Goal: Information Seeking & Learning: Learn about a topic

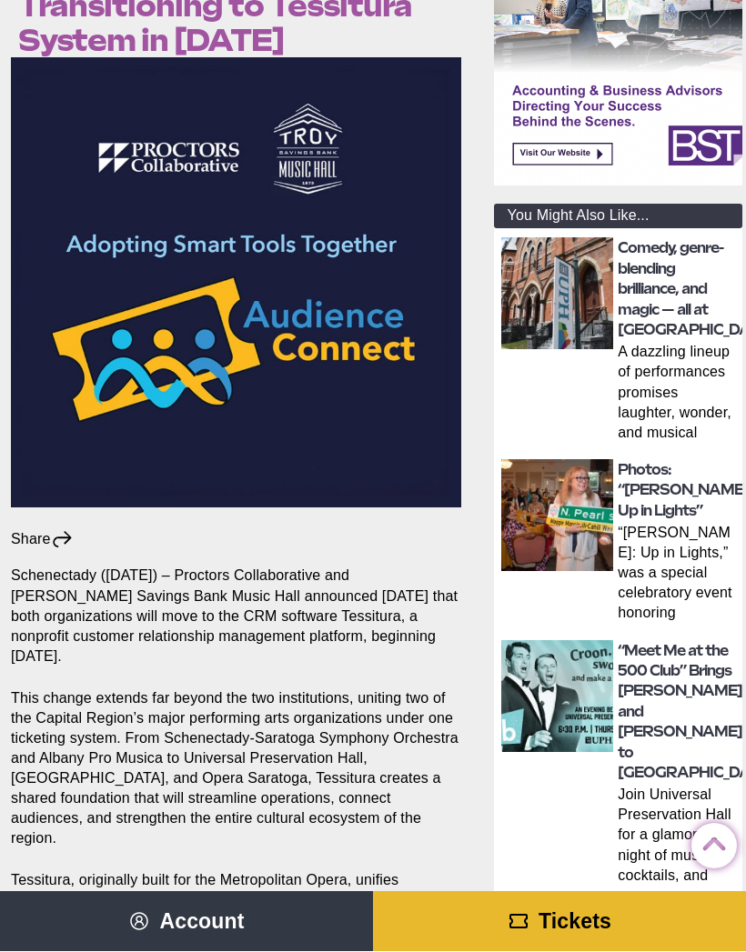
scroll to position [392, 4]
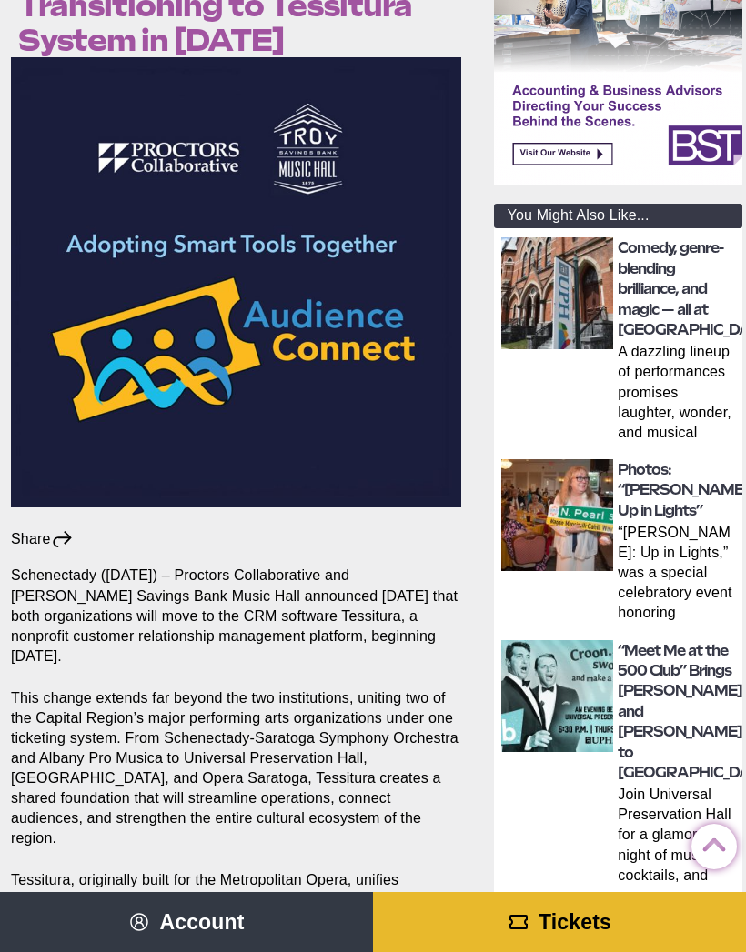
click at [577, 520] on img at bounding box center [557, 515] width 112 height 112
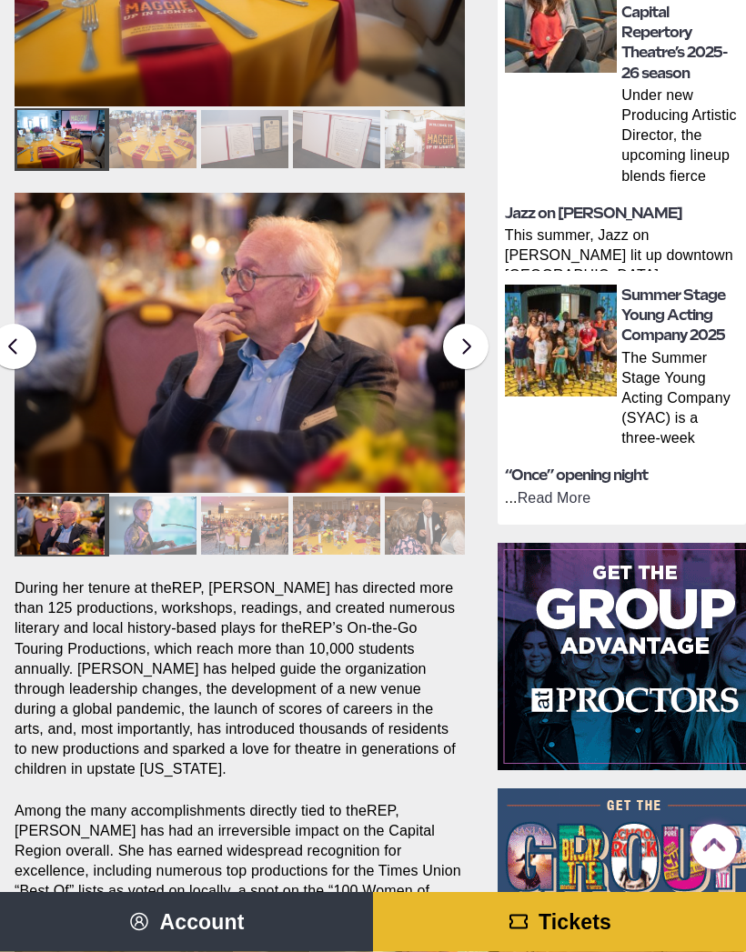
scroll to position [891, 0]
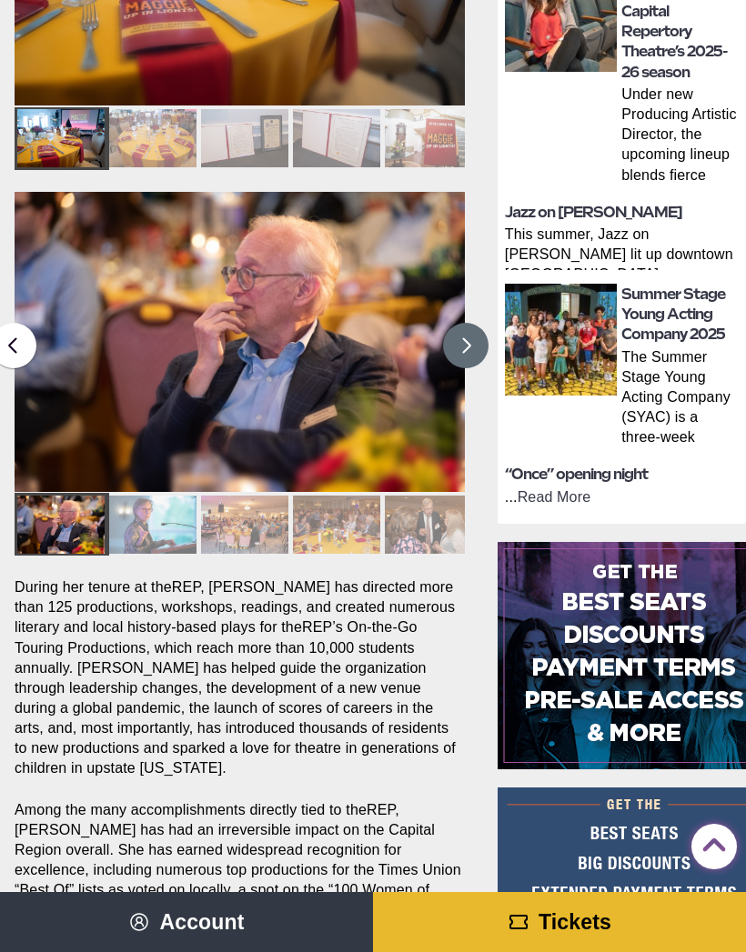
click at [469, 342] on button at bounding box center [465, 345] width 45 height 45
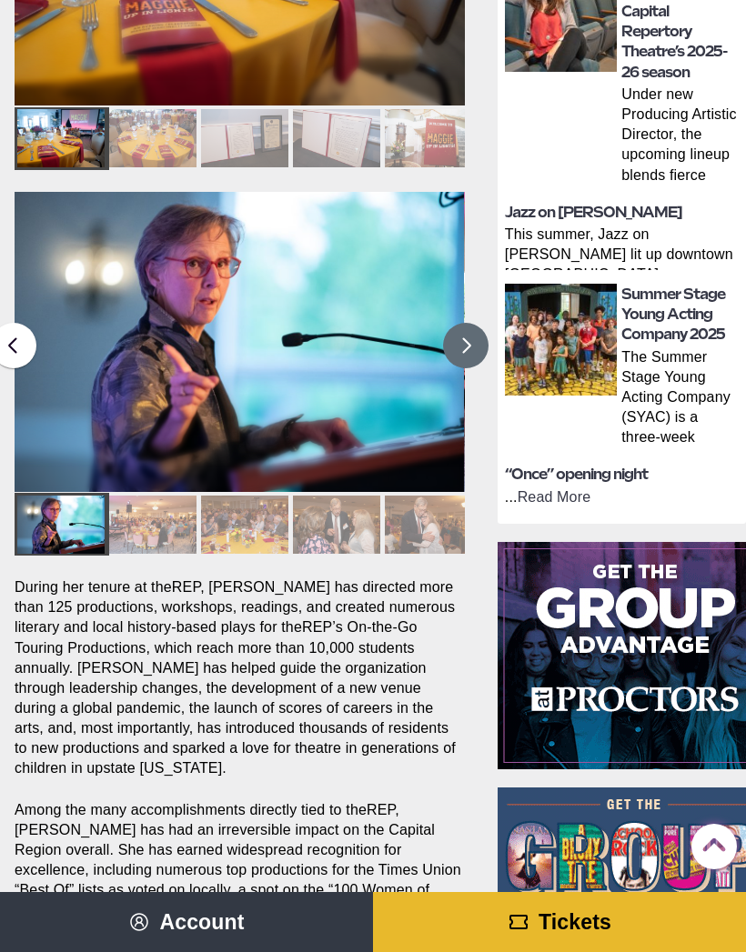
click at [473, 355] on button at bounding box center [465, 345] width 45 height 45
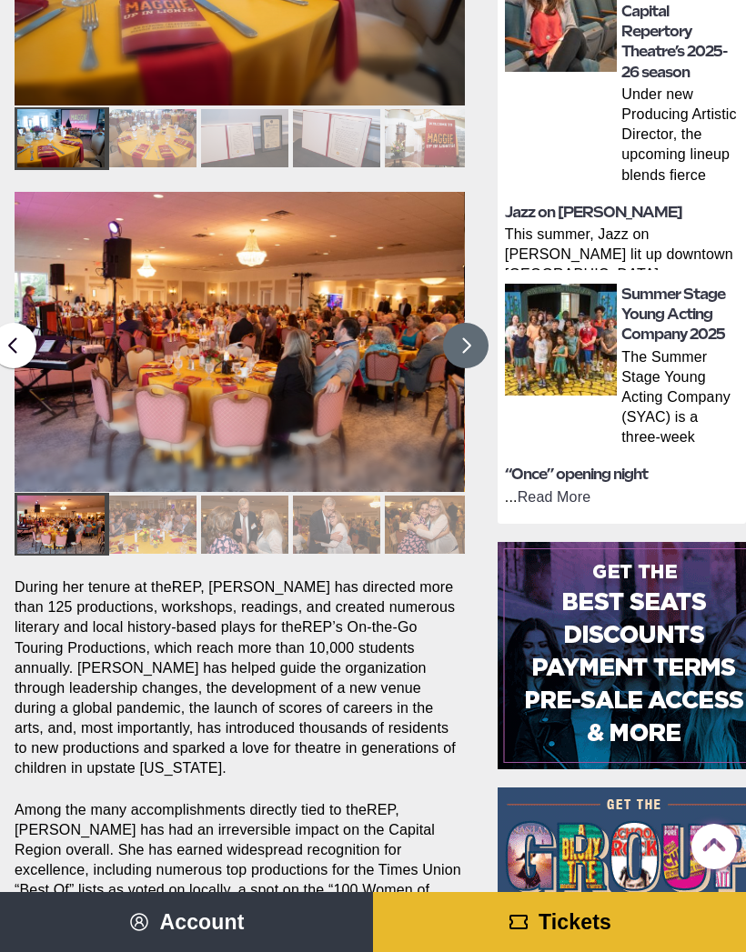
click at [479, 337] on button at bounding box center [465, 345] width 45 height 45
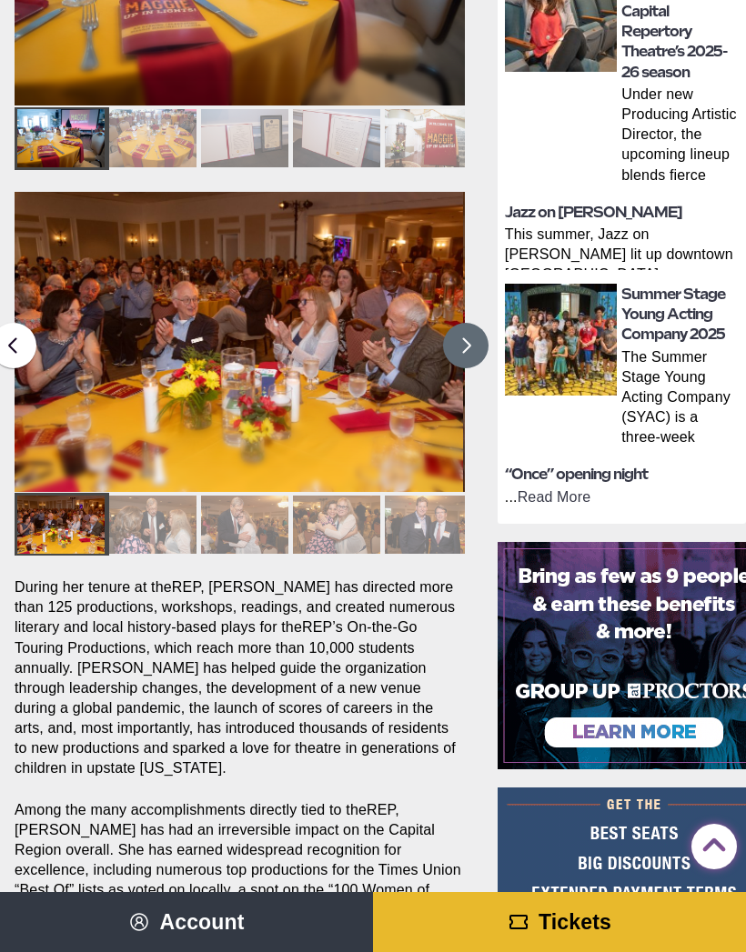
click at [465, 354] on button at bounding box center [465, 345] width 45 height 45
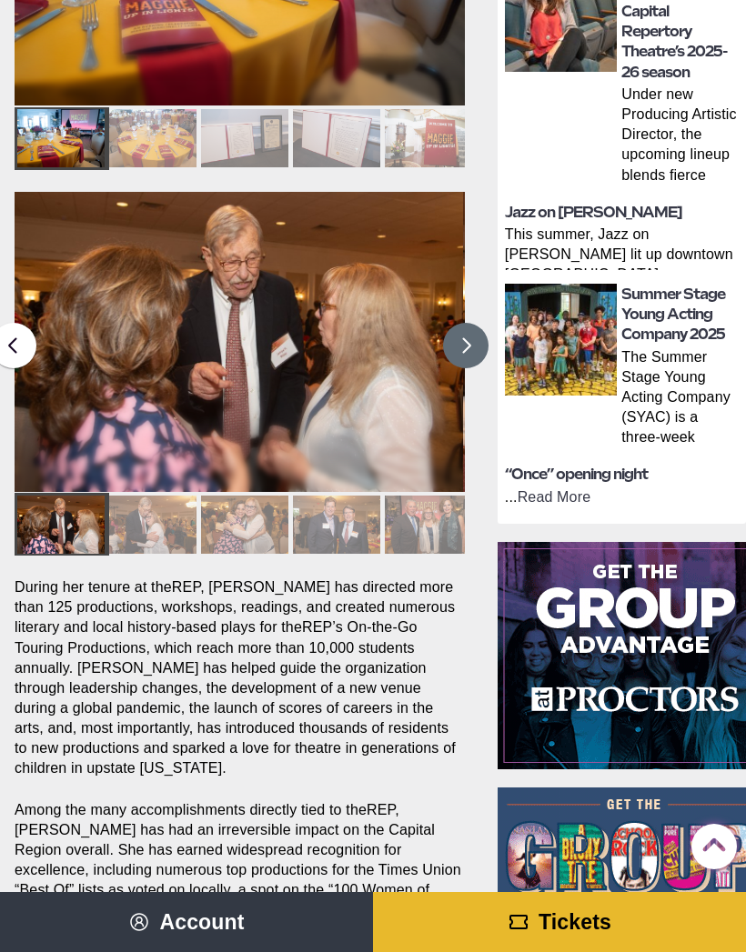
click at [480, 346] on button at bounding box center [465, 345] width 45 height 45
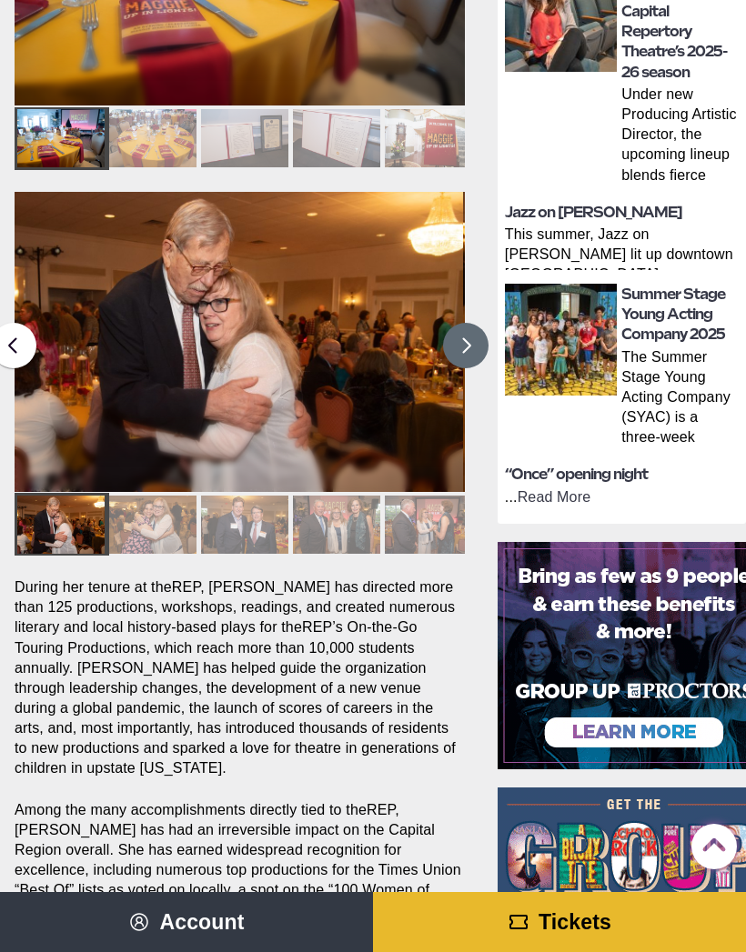
click at [472, 349] on button at bounding box center [465, 345] width 45 height 45
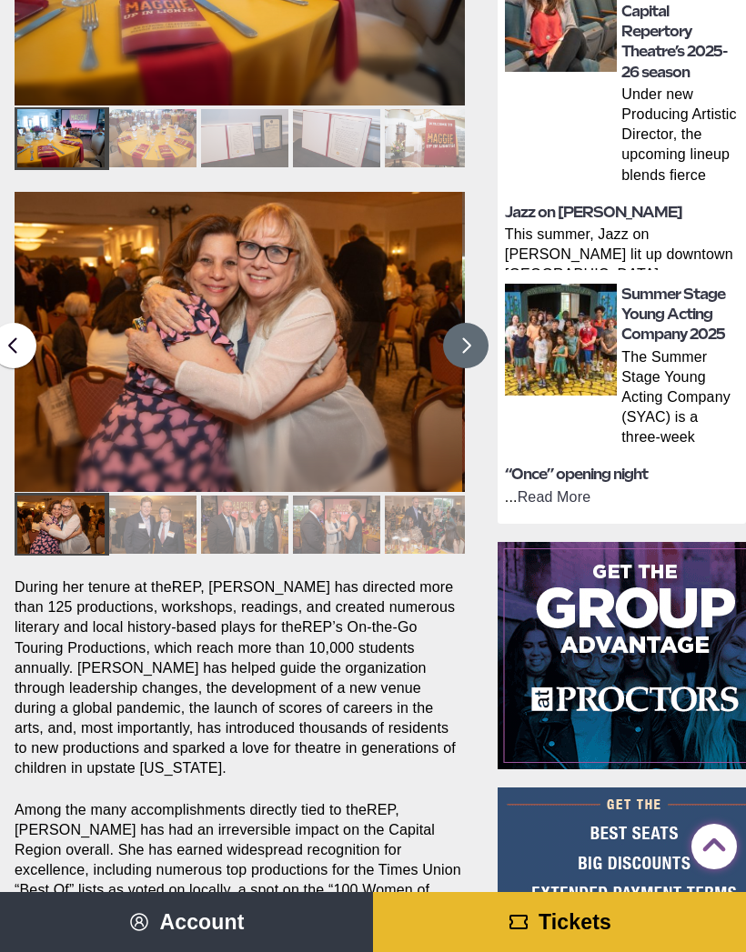
click at [465, 359] on button at bounding box center [465, 345] width 45 height 45
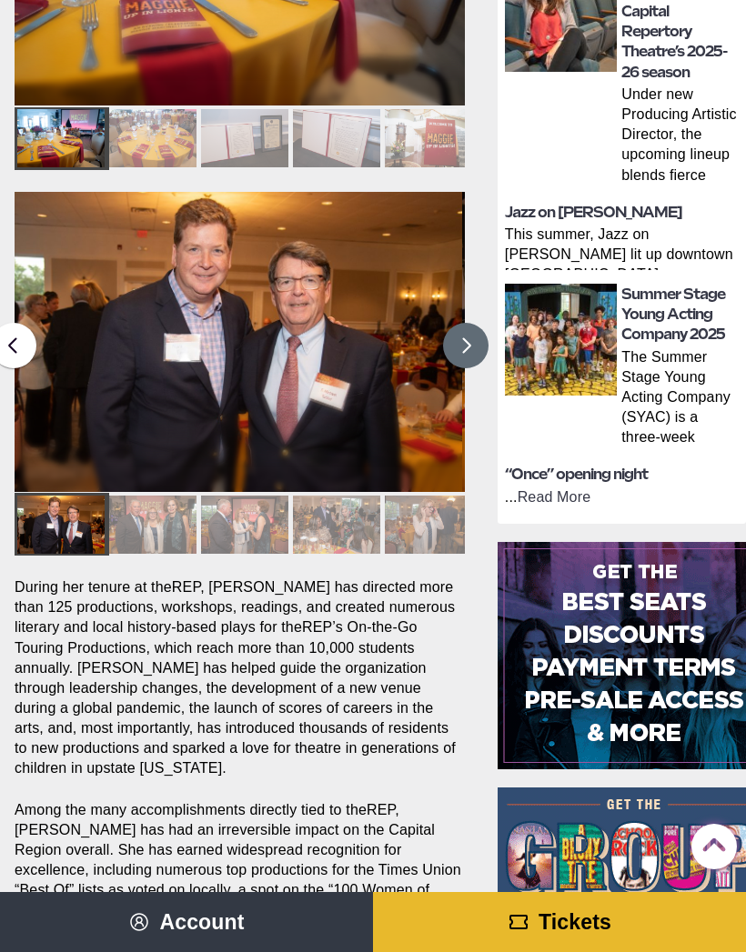
click at [476, 334] on button at bounding box center [465, 345] width 45 height 45
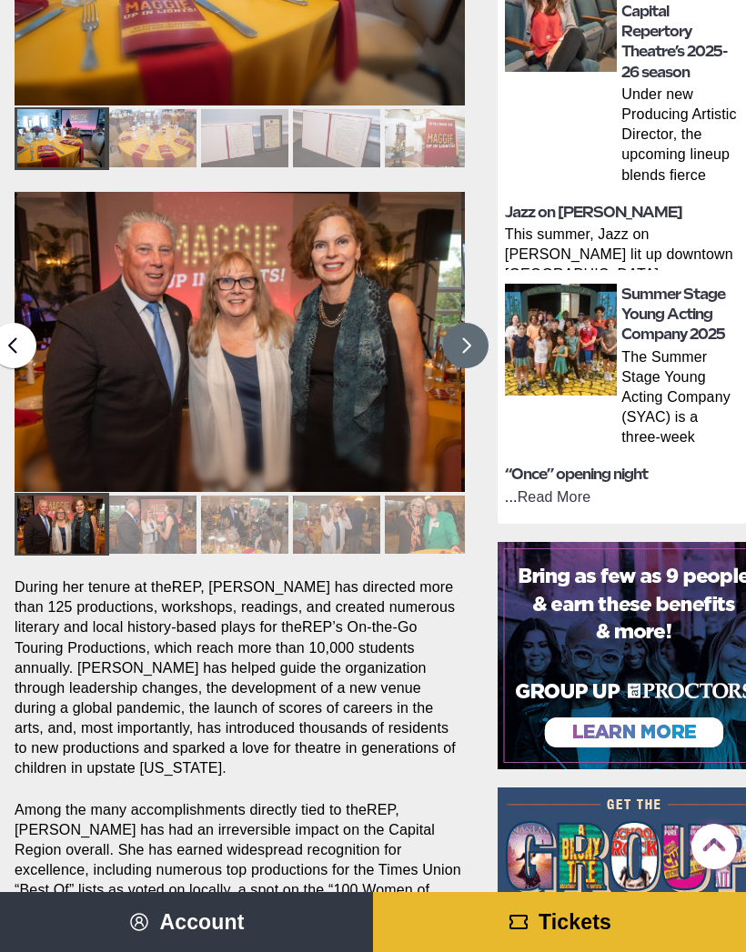
click at [465, 343] on button at bounding box center [465, 345] width 45 height 45
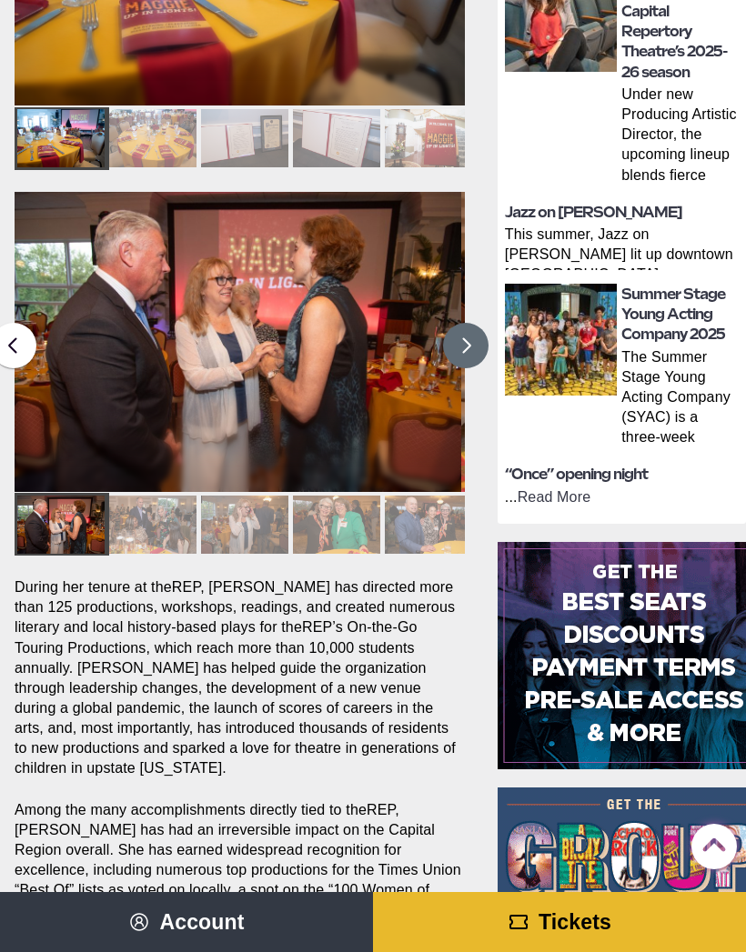
click at [463, 335] on button at bounding box center [465, 345] width 45 height 45
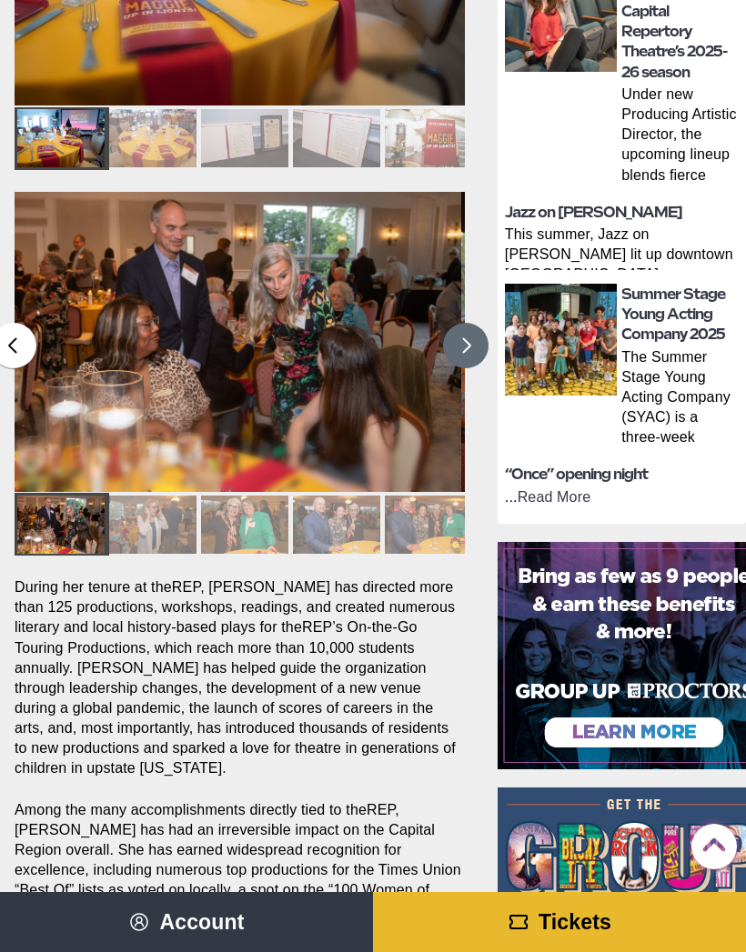
click at [468, 349] on button at bounding box center [465, 345] width 45 height 45
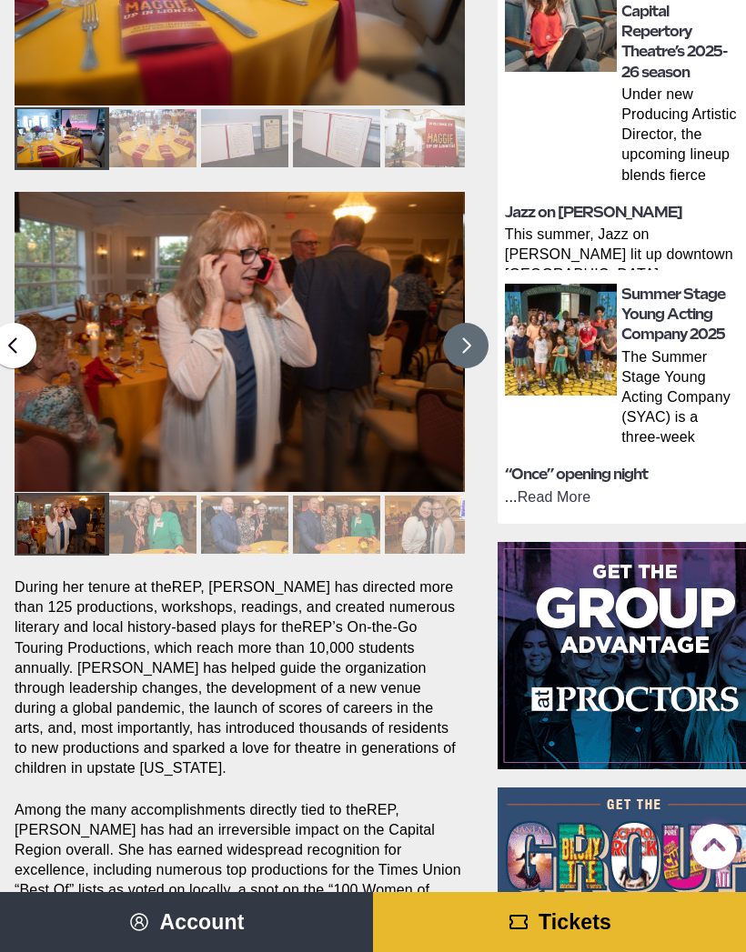
click at [472, 325] on button at bounding box center [465, 345] width 45 height 45
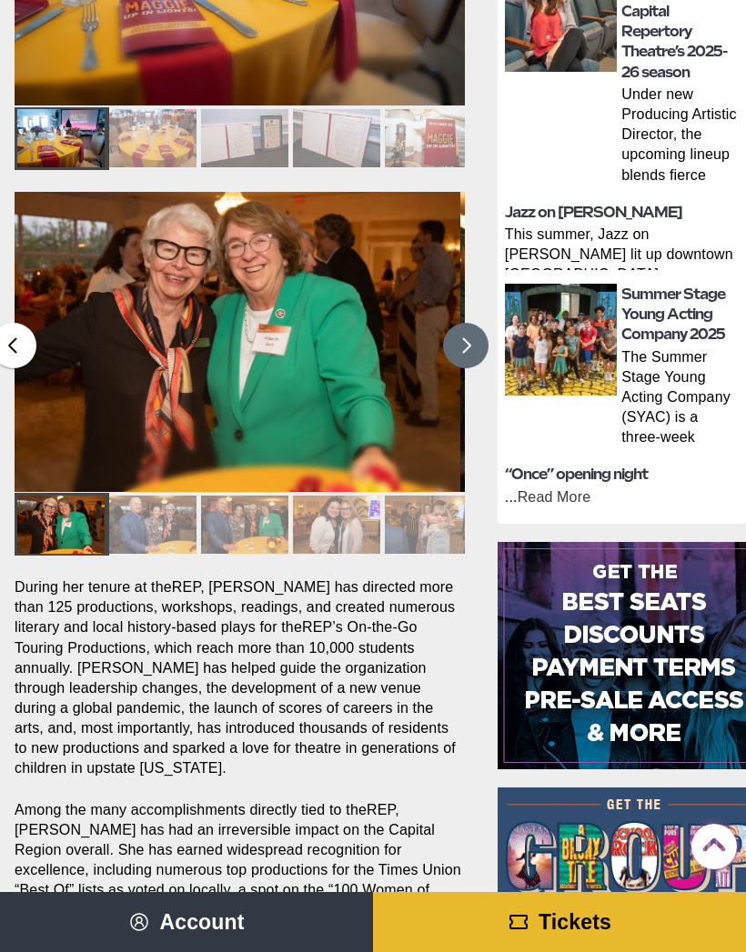
click at [468, 341] on button at bounding box center [465, 345] width 45 height 45
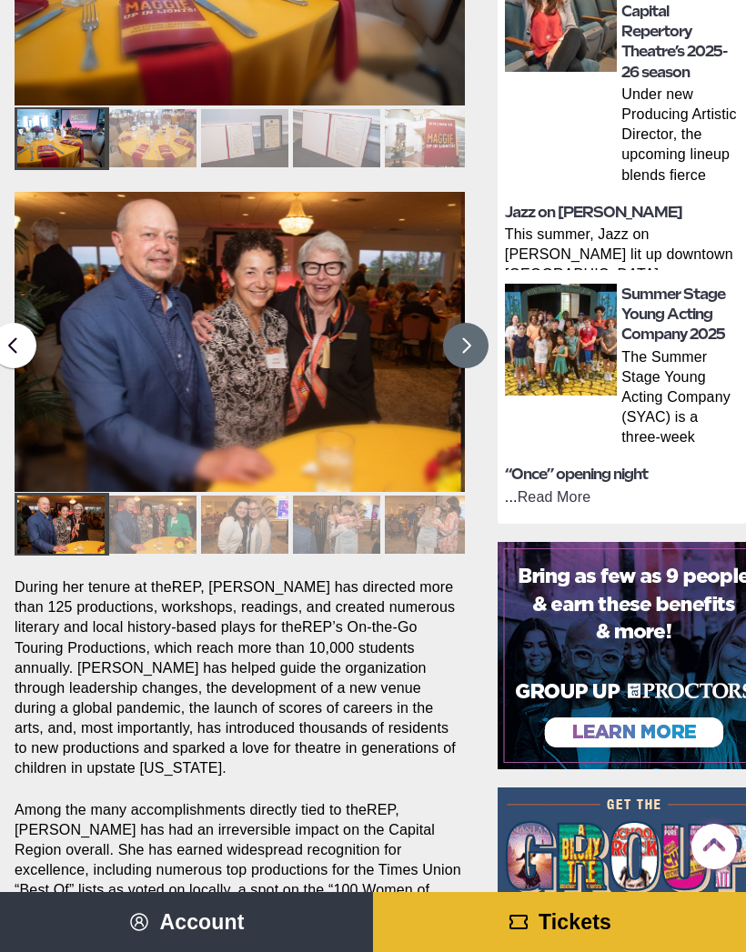
click at [462, 327] on button at bounding box center [465, 345] width 45 height 45
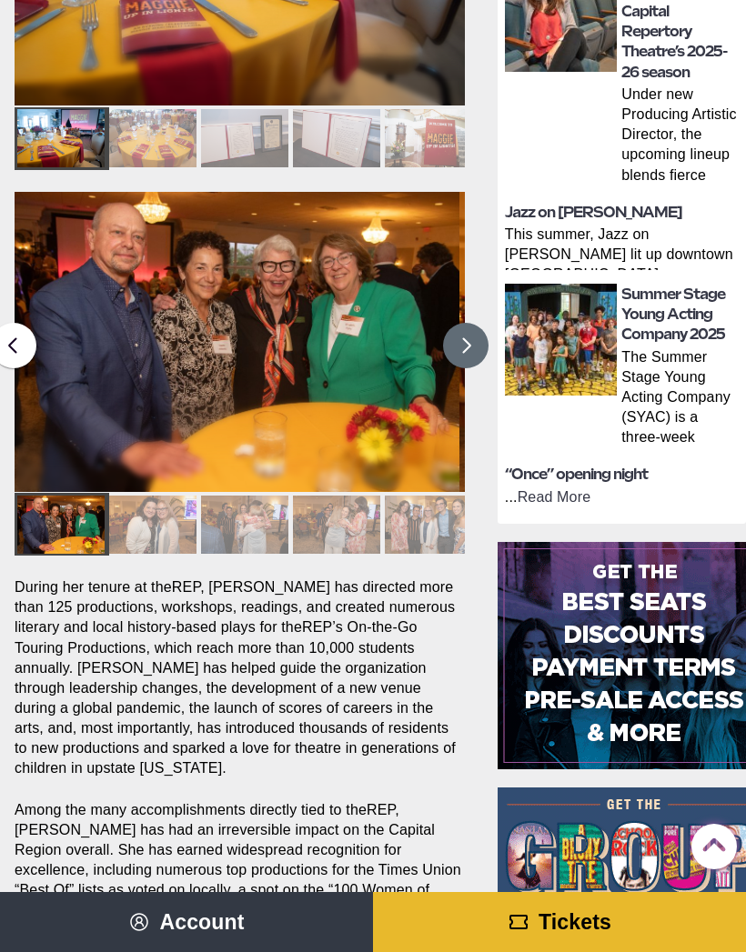
click at [449, 342] on button at bounding box center [465, 345] width 45 height 45
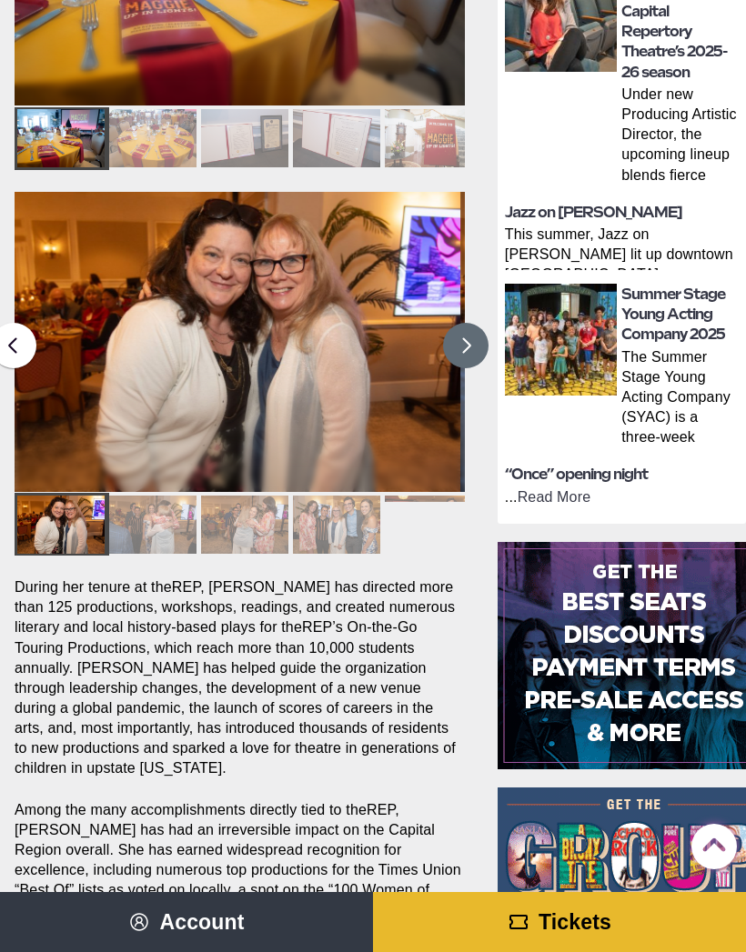
click at [459, 344] on button at bounding box center [465, 345] width 45 height 45
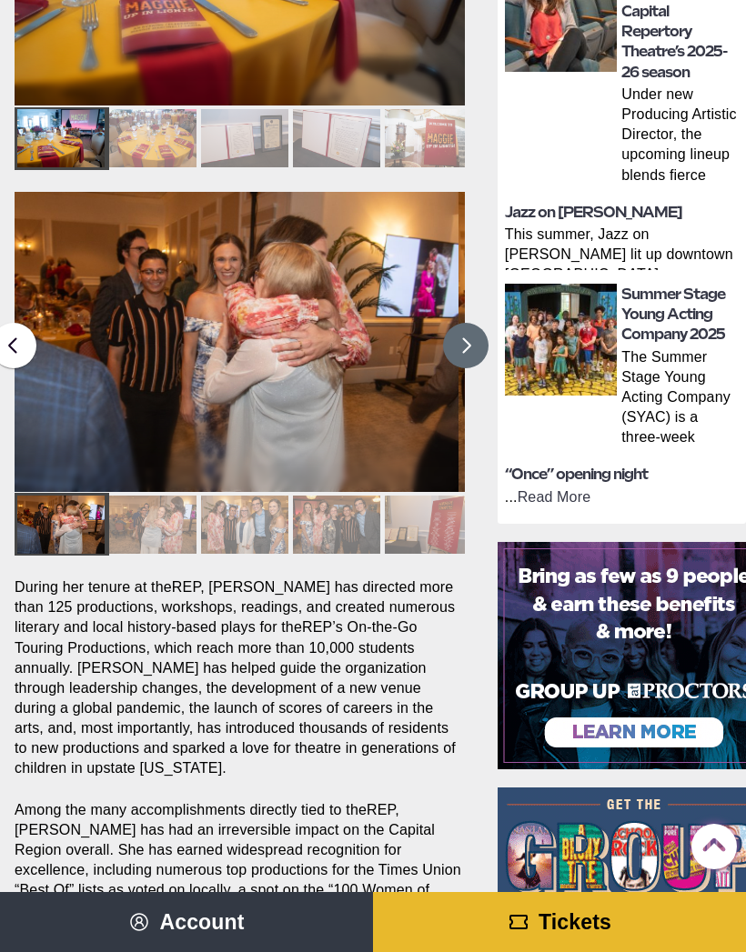
click at [447, 336] on button at bounding box center [465, 345] width 45 height 45
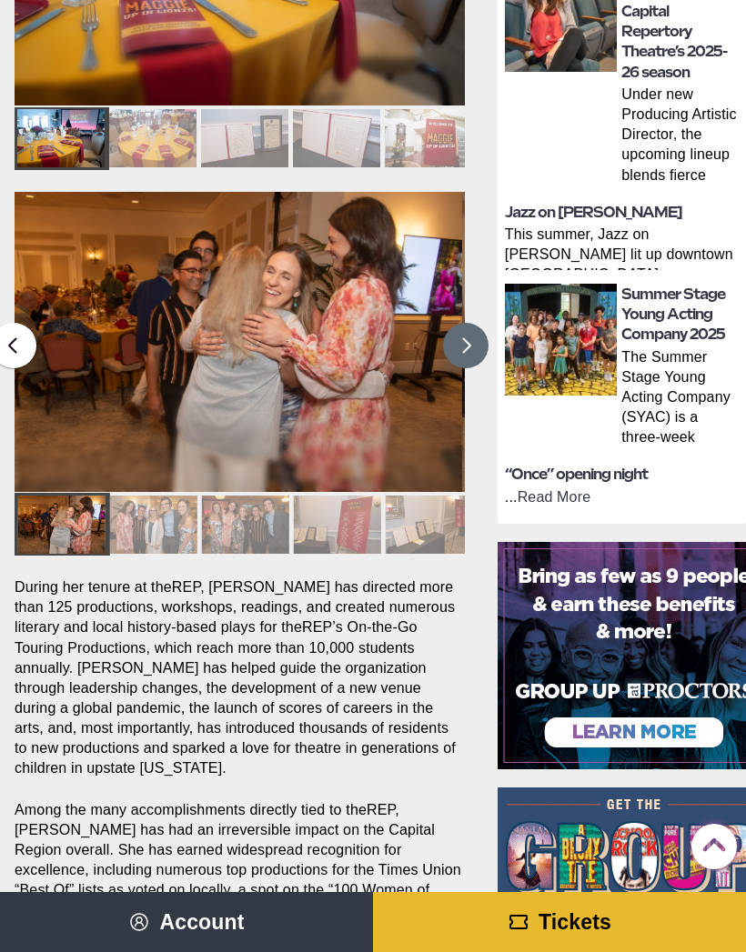
click at [453, 331] on button at bounding box center [465, 345] width 45 height 45
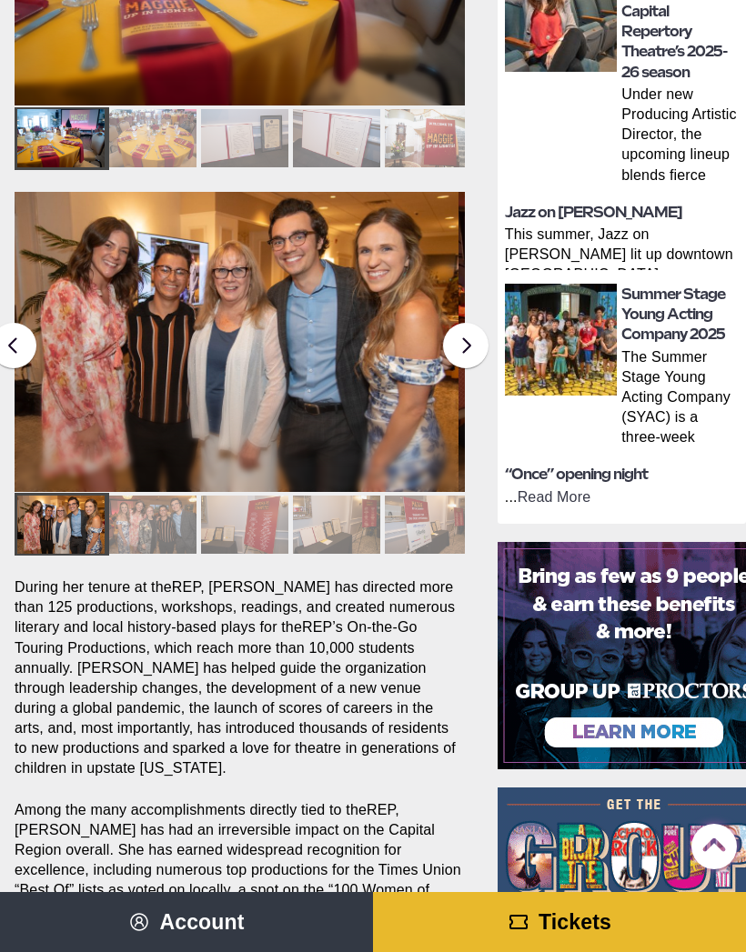
click at [475, 312] on section "Share Share on Facebook Share on Twitter/X Copy Link “Maggie: Up in Lights,” wa…" at bounding box center [243, 365] width 486 height 1400
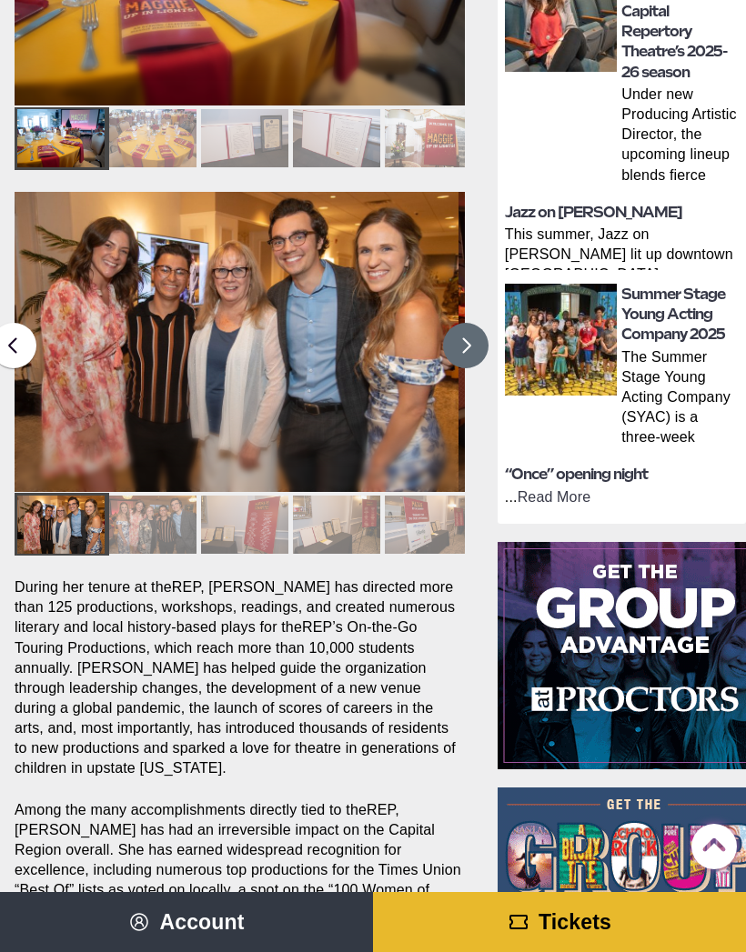
click at [465, 350] on button at bounding box center [465, 345] width 45 height 45
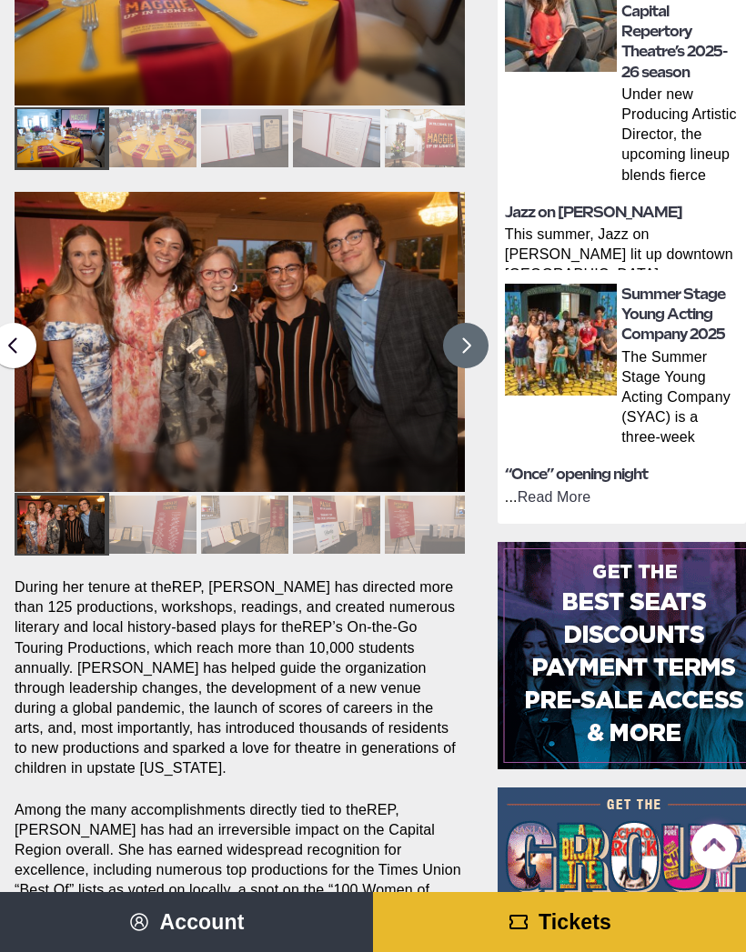
click at [469, 338] on button at bounding box center [465, 345] width 45 height 45
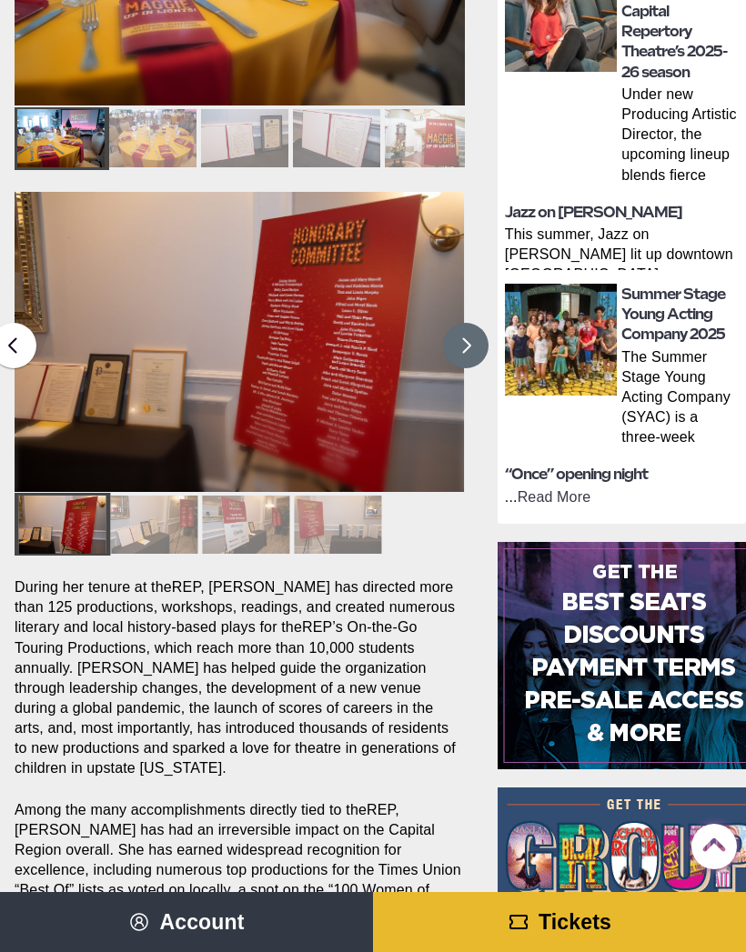
click at [475, 335] on button at bounding box center [465, 345] width 45 height 45
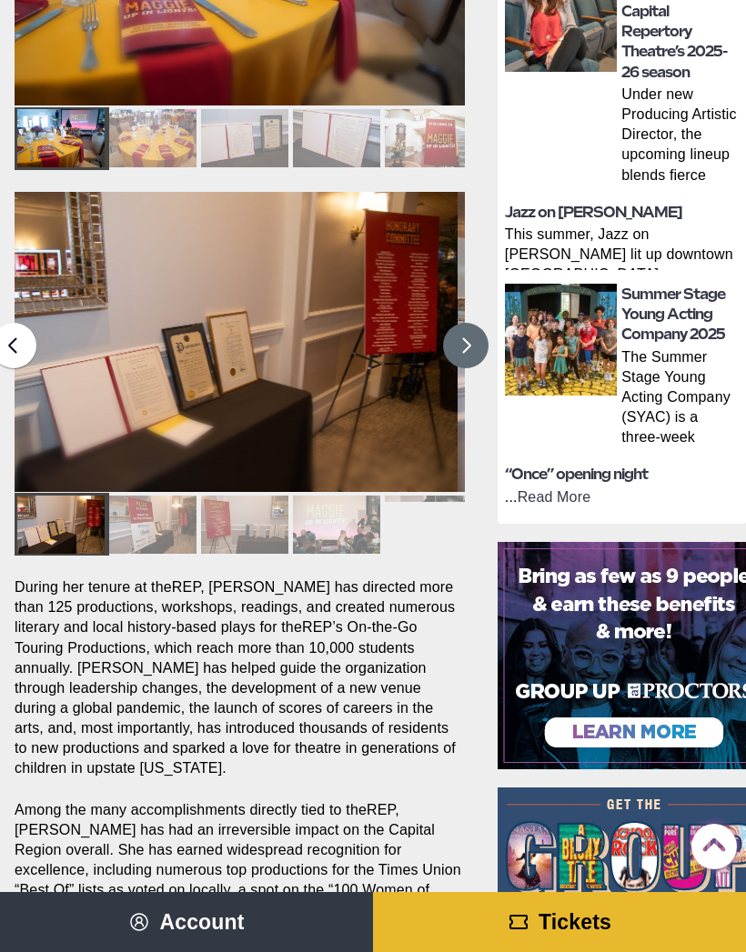
click at [471, 336] on button at bounding box center [465, 345] width 45 height 45
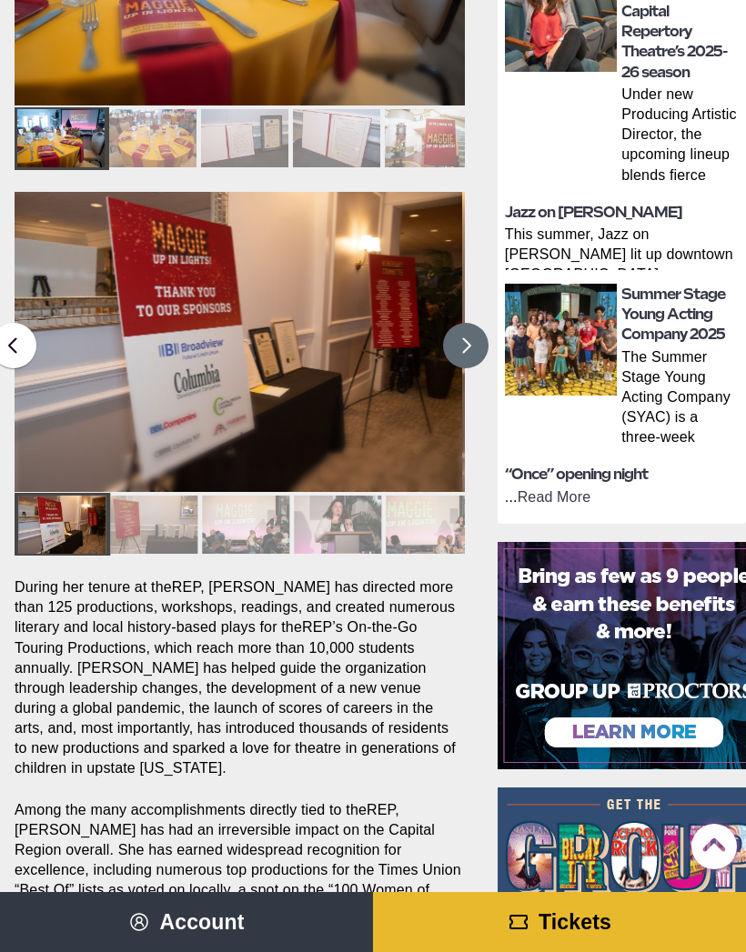
click at [465, 351] on button at bounding box center [465, 345] width 45 height 45
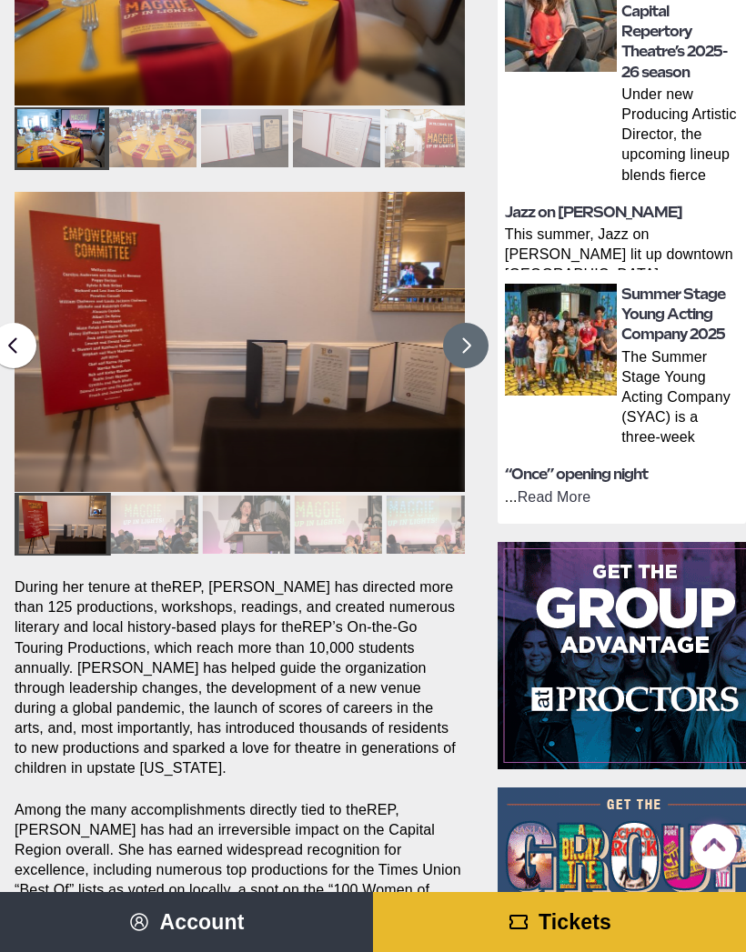
click at [460, 337] on button at bounding box center [465, 345] width 45 height 45
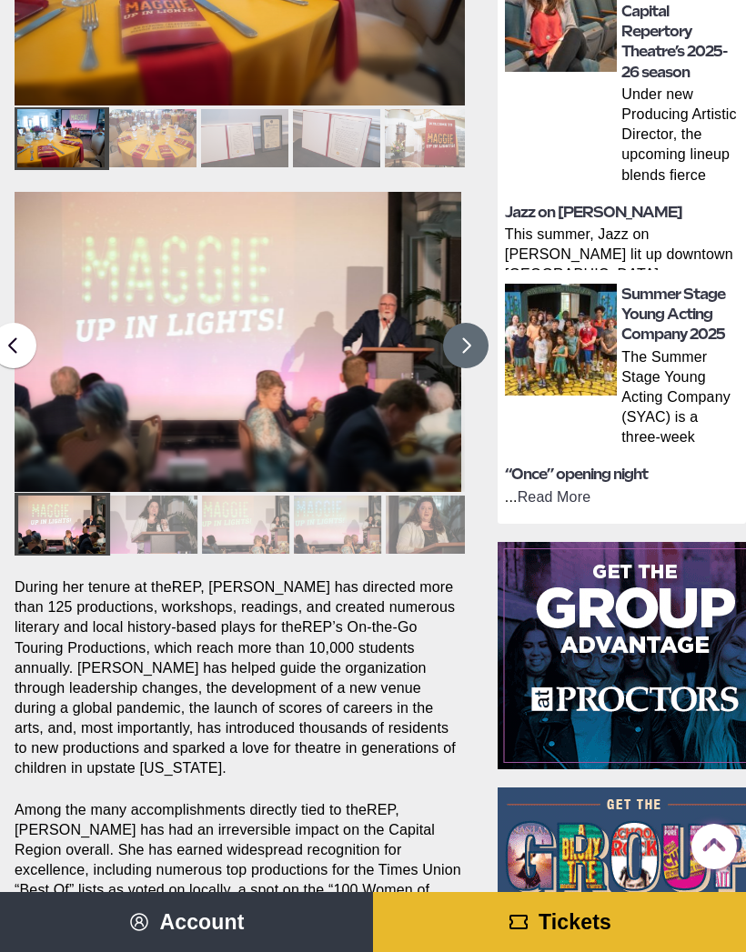
click at [462, 344] on button at bounding box center [465, 345] width 45 height 45
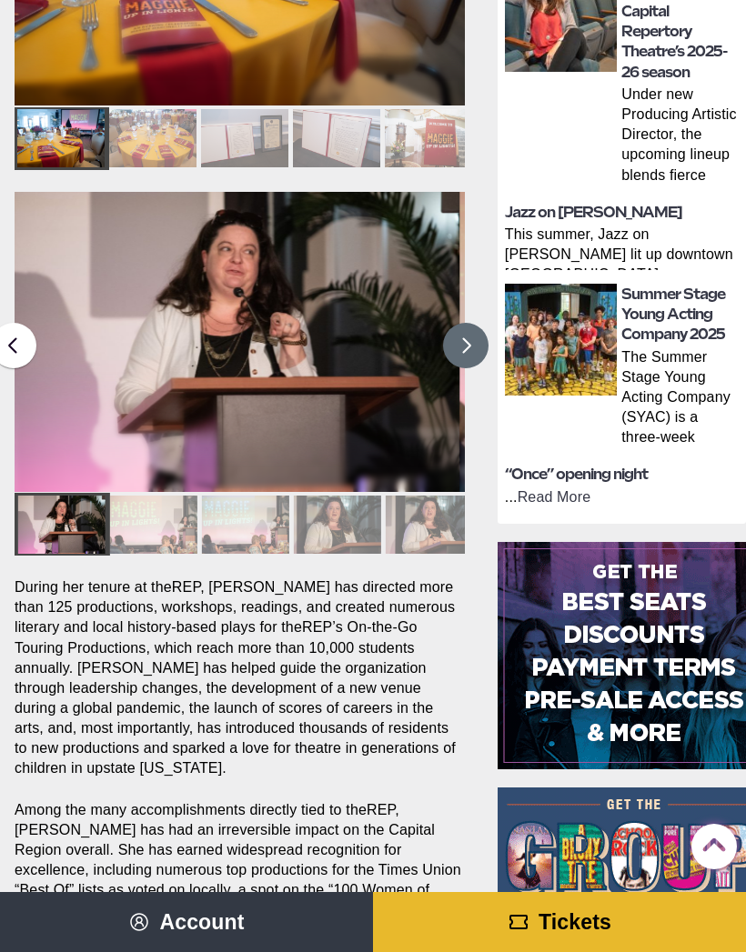
click at [462, 326] on button at bounding box center [465, 345] width 45 height 45
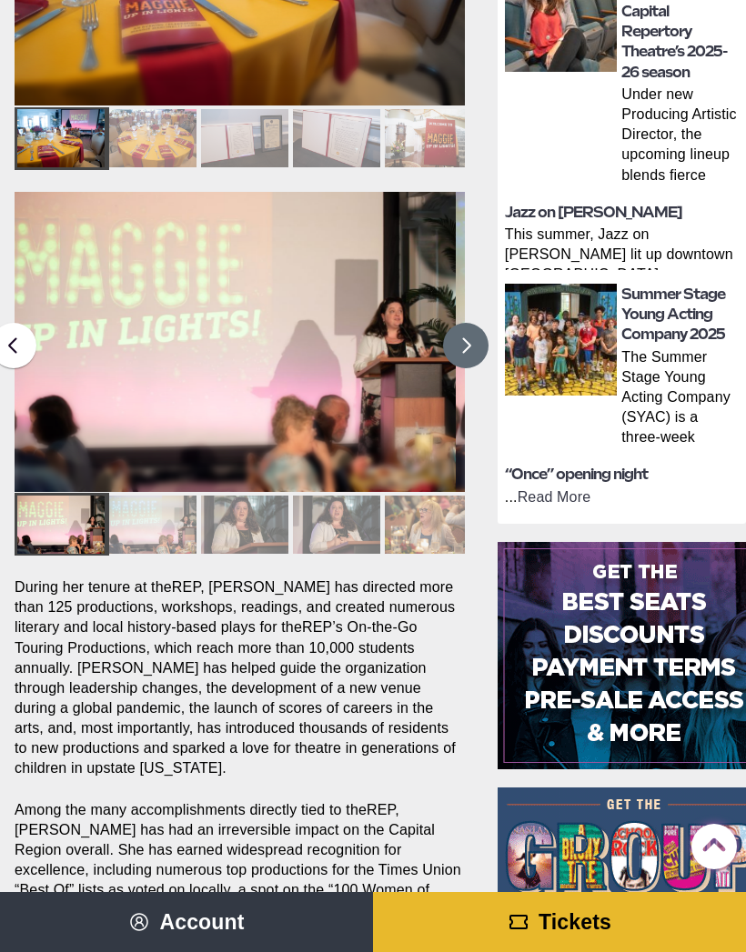
click at [477, 333] on button at bounding box center [465, 345] width 45 height 45
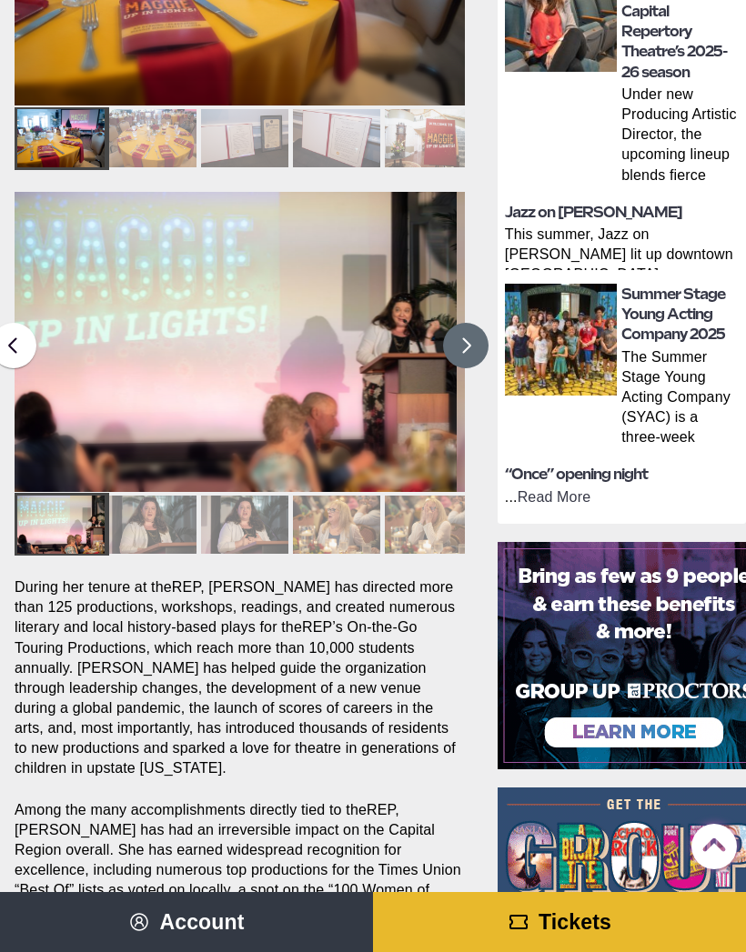
click at [478, 345] on button at bounding box center [465, 345] width 45 height 45
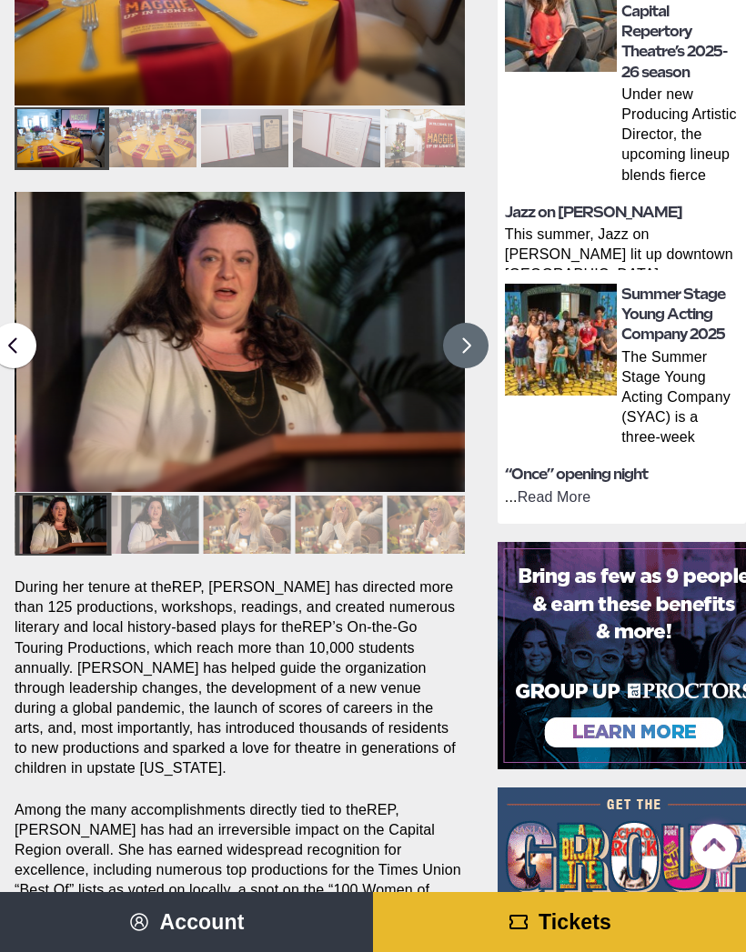
click at [460, 339] on button at bounding box center [465, 345] width 45 height 45
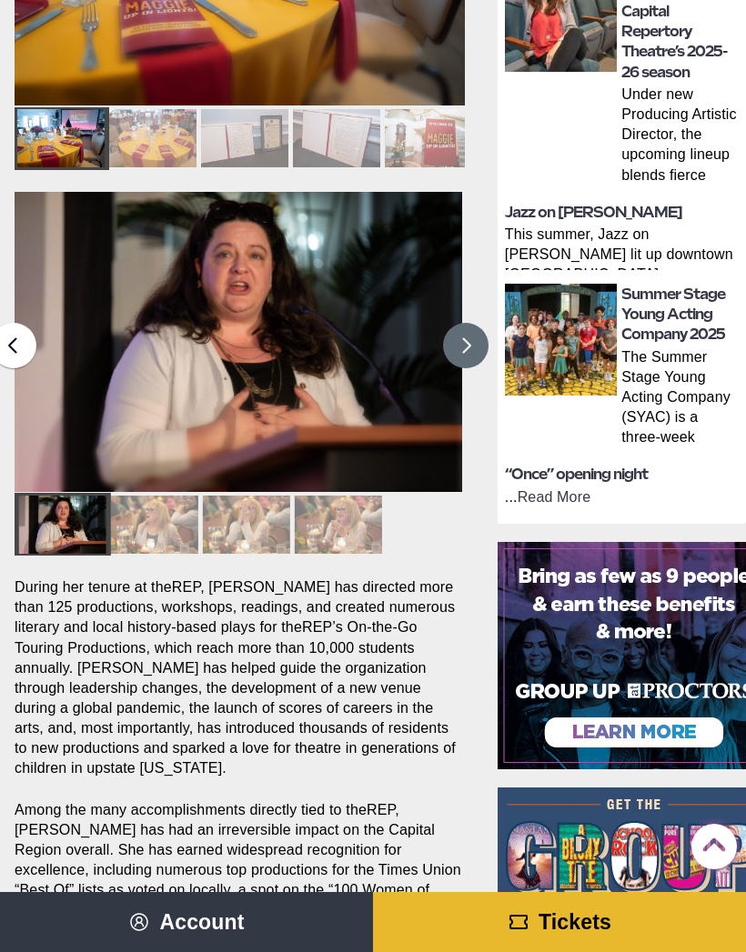
click at [463, 336] on button at bounding box center [465, 345] width 45 height 45
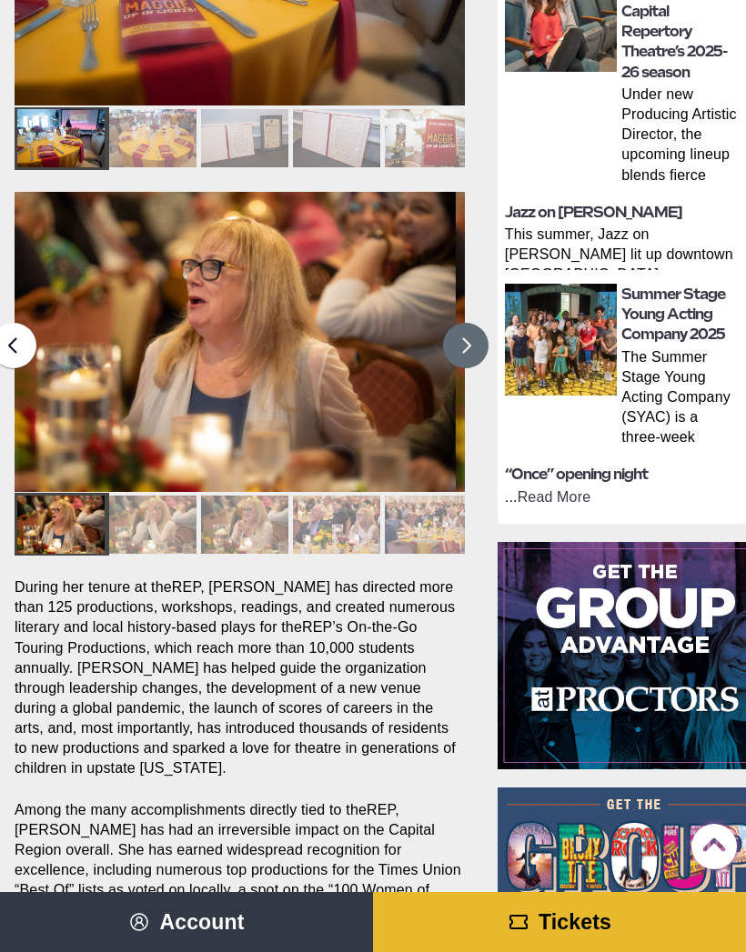
click at [463, 323] on button at bounding box center [465, 345] width 45 height 45
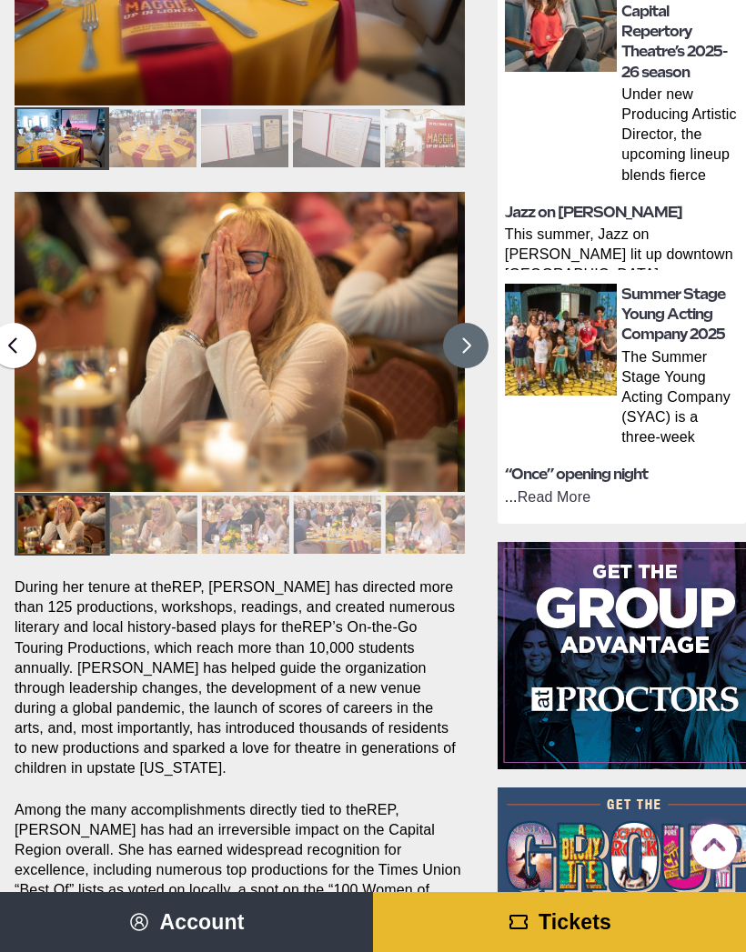
click at [460, 341] on button at bounding box center [465, 345] width 45 height 45
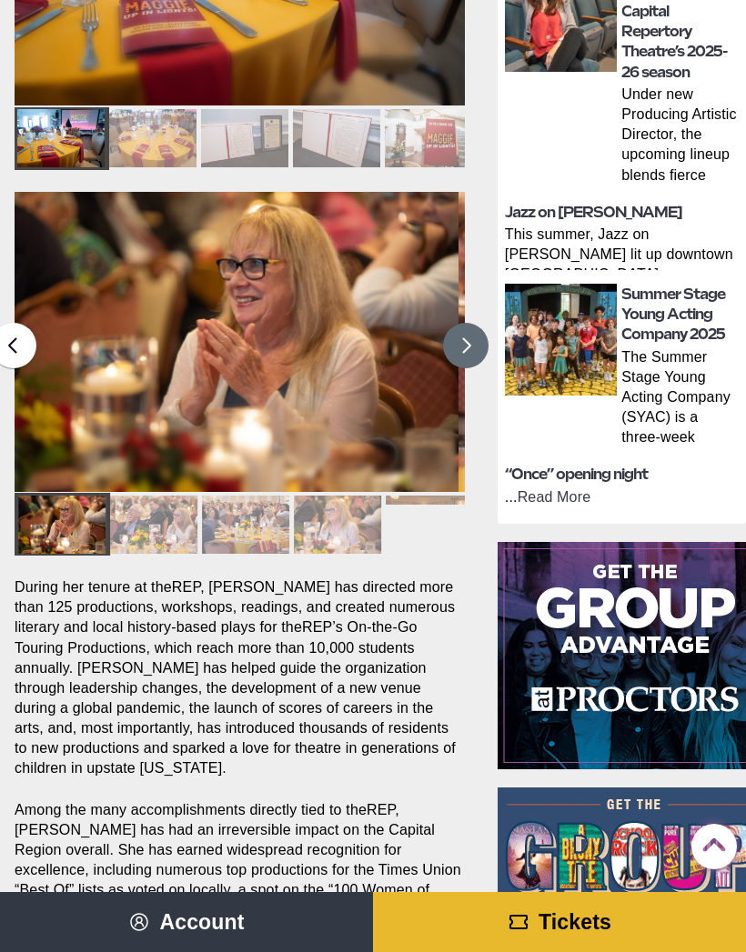
click at [466, 323] on button at bounding box center [465, 345] width 45 height 45
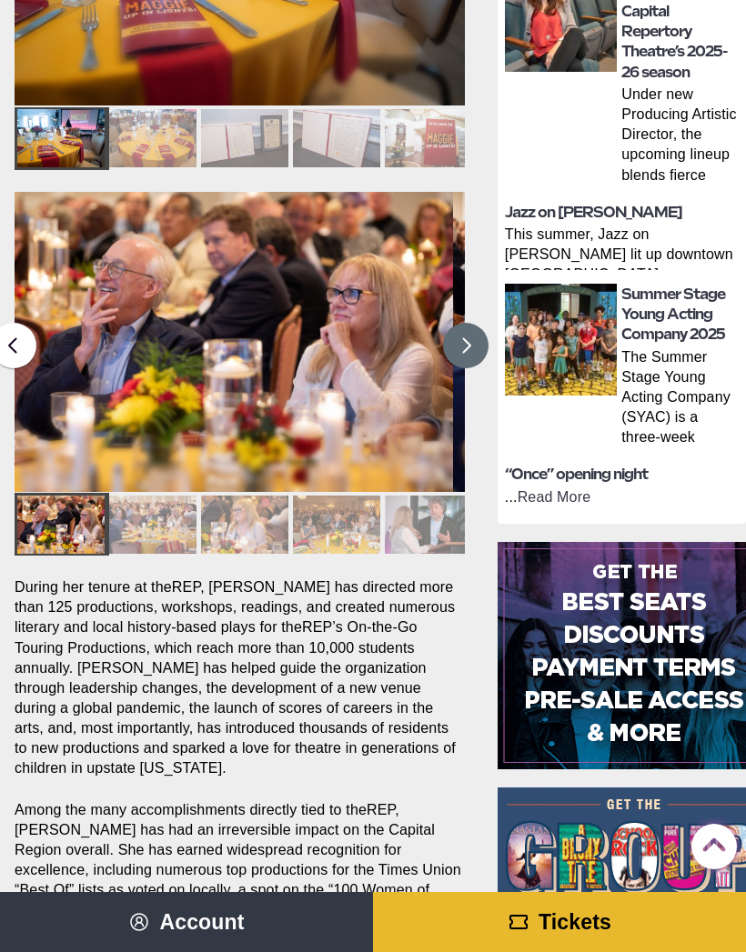
click at [466, 327] on button at bounding box center [465, 345] width 45 height 45
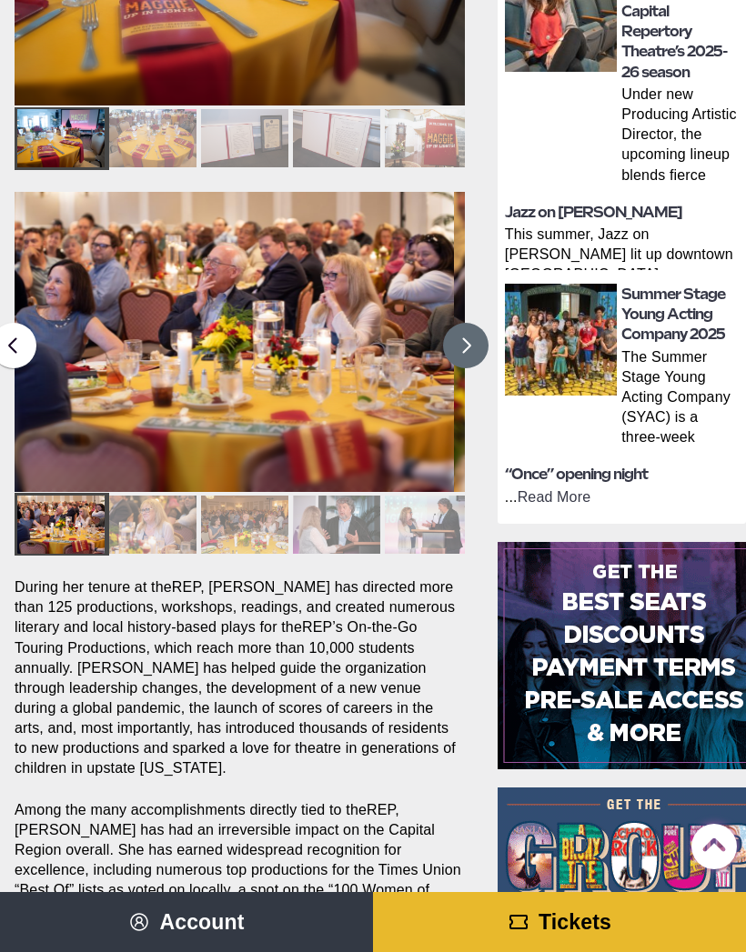
click at [466, 344] on button at bounding box center [465, 345] width 45 height 45
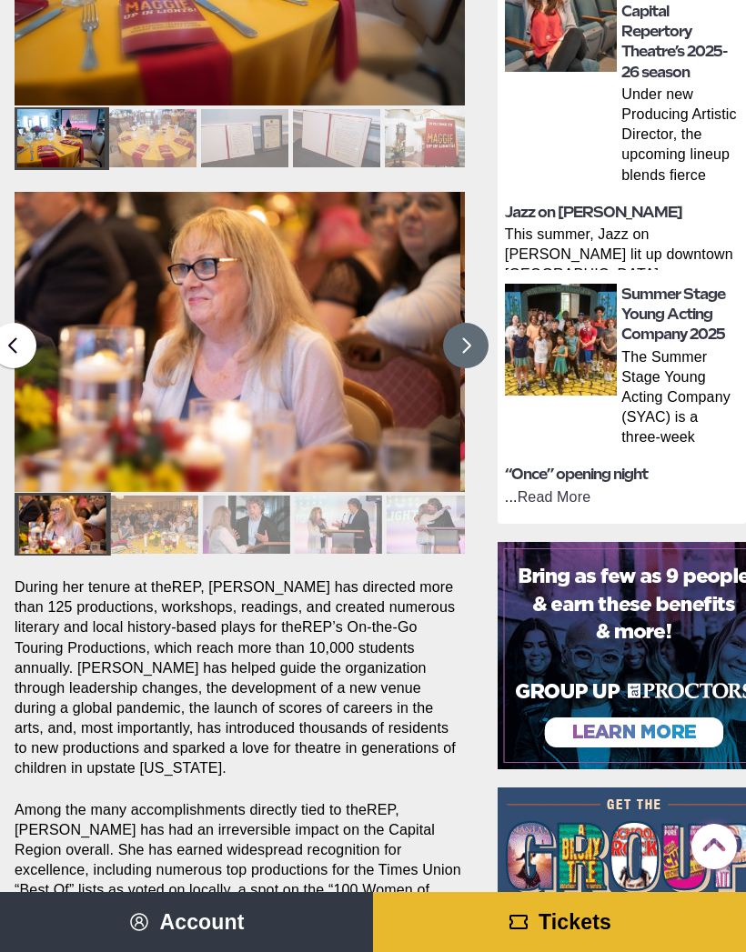
click at [446, 353] on button at bounding box center [465, 345] width 45 height 45
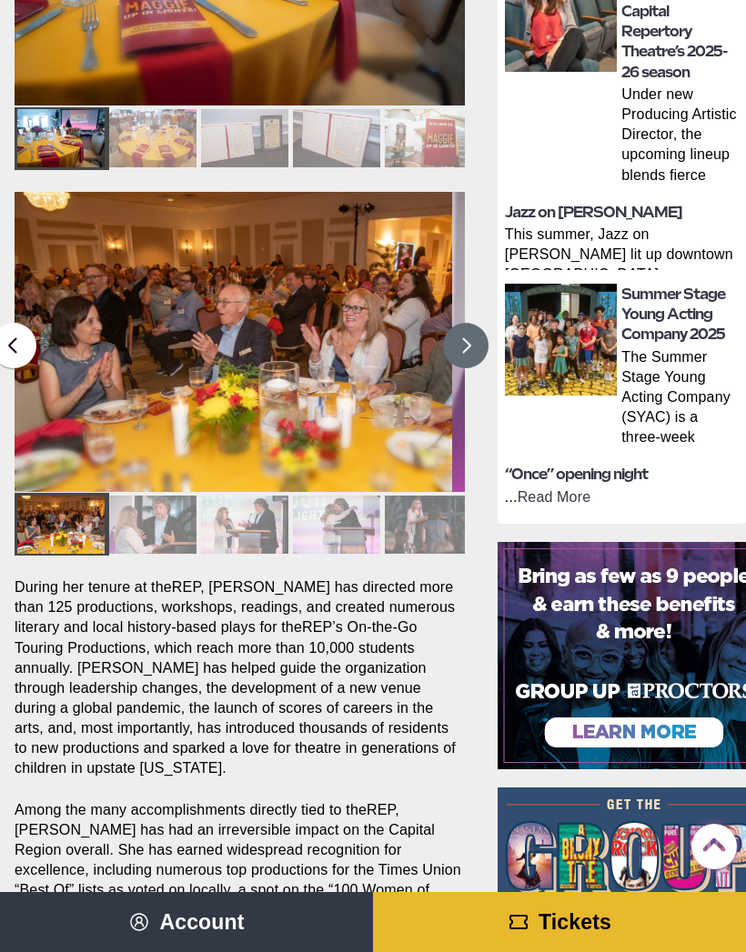
click at [467, 351] on button at bounding box center [465, 345] width 45 height 45
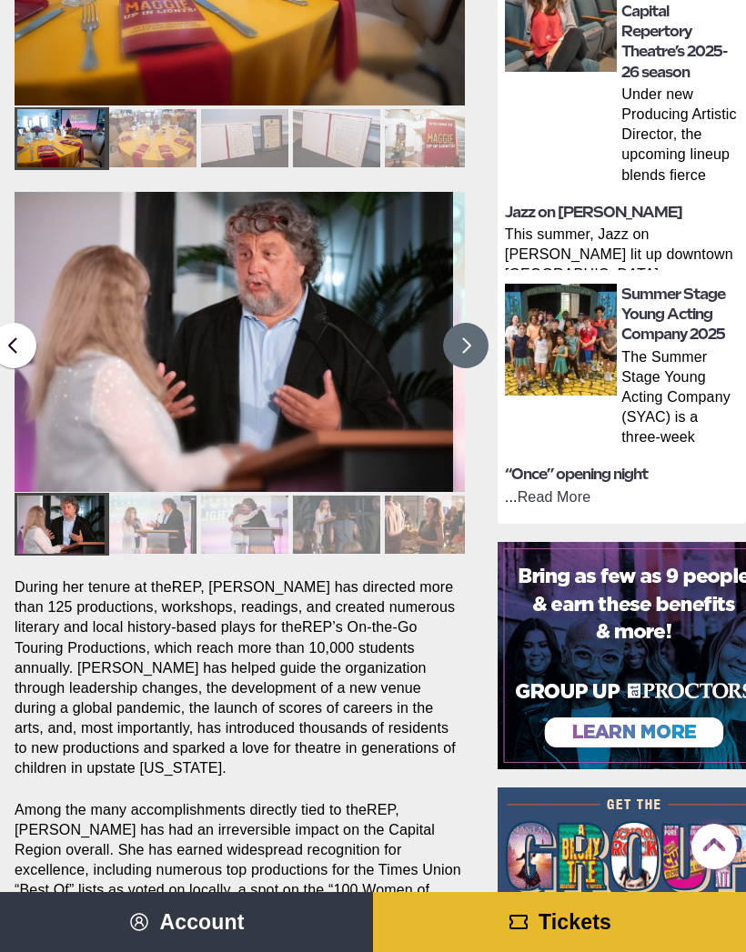
click at [449, 335] on button at bounding box center [465, 345] width 45 height 45
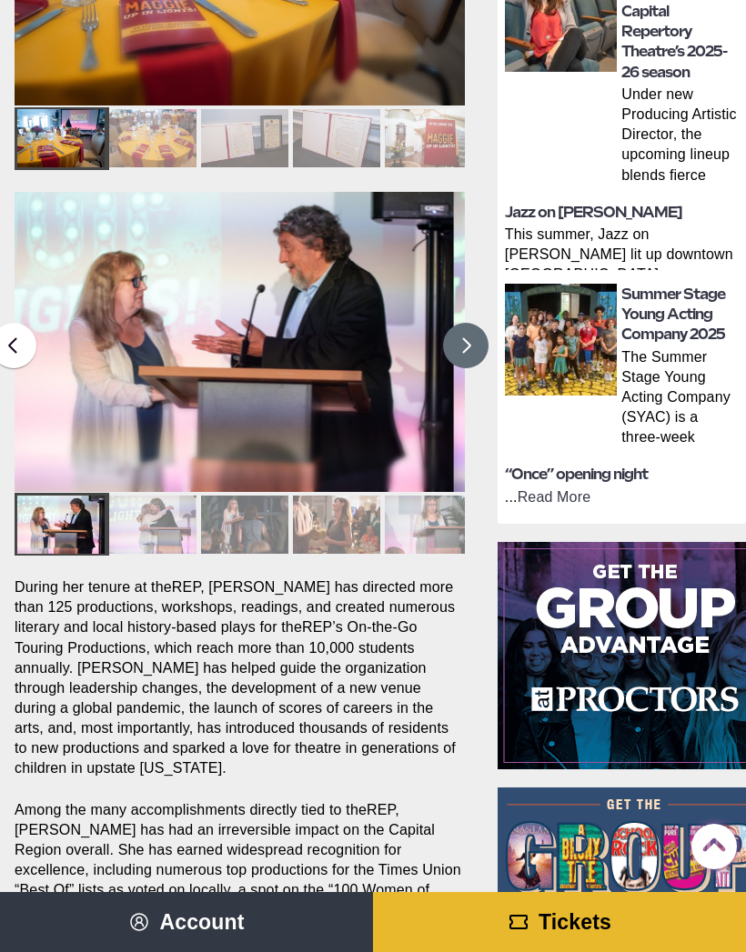
click at [445, 340] on button at bounding box center [465, 345] width 45 height 45
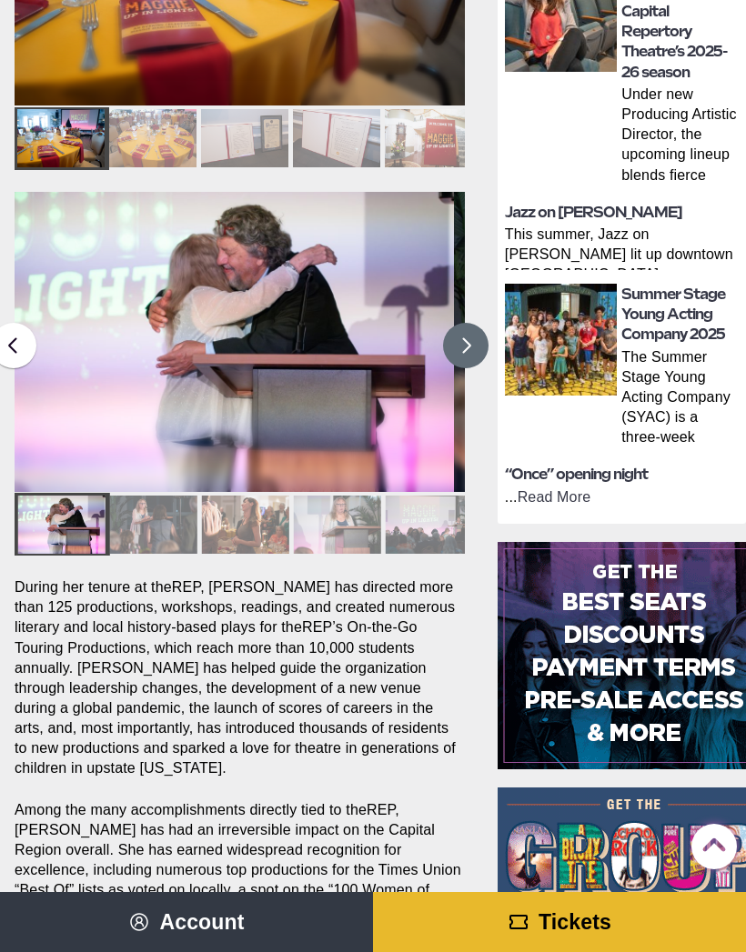
click at [448, 333] on button at bounding box center [465, 345] width 45 height 45
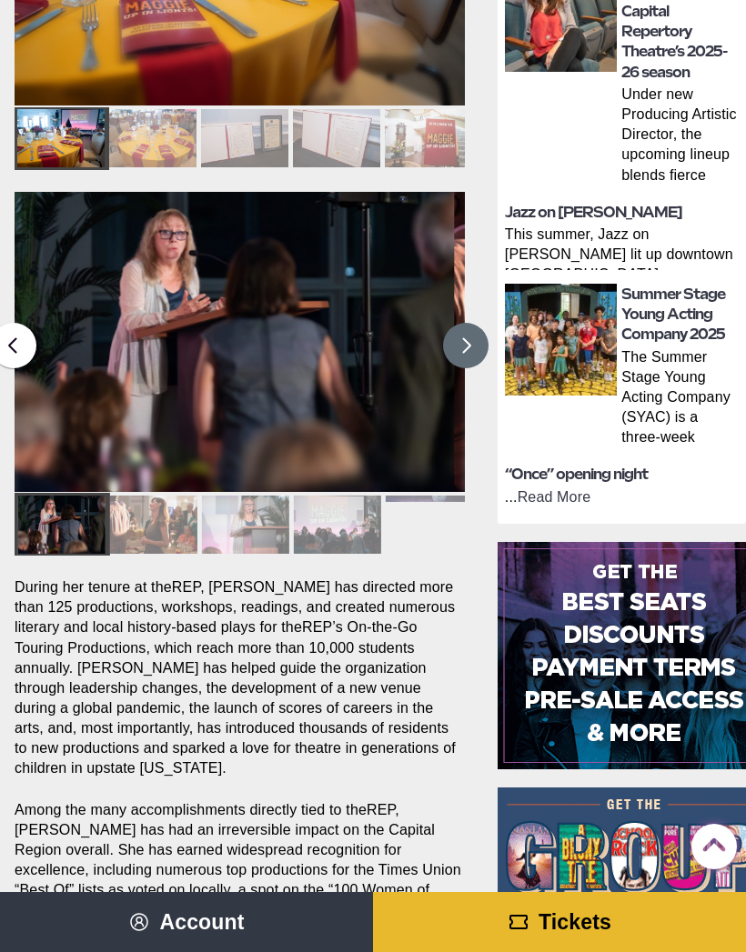
click at [457, 341] on button at bounding box center [465, 345] width 45 height 45
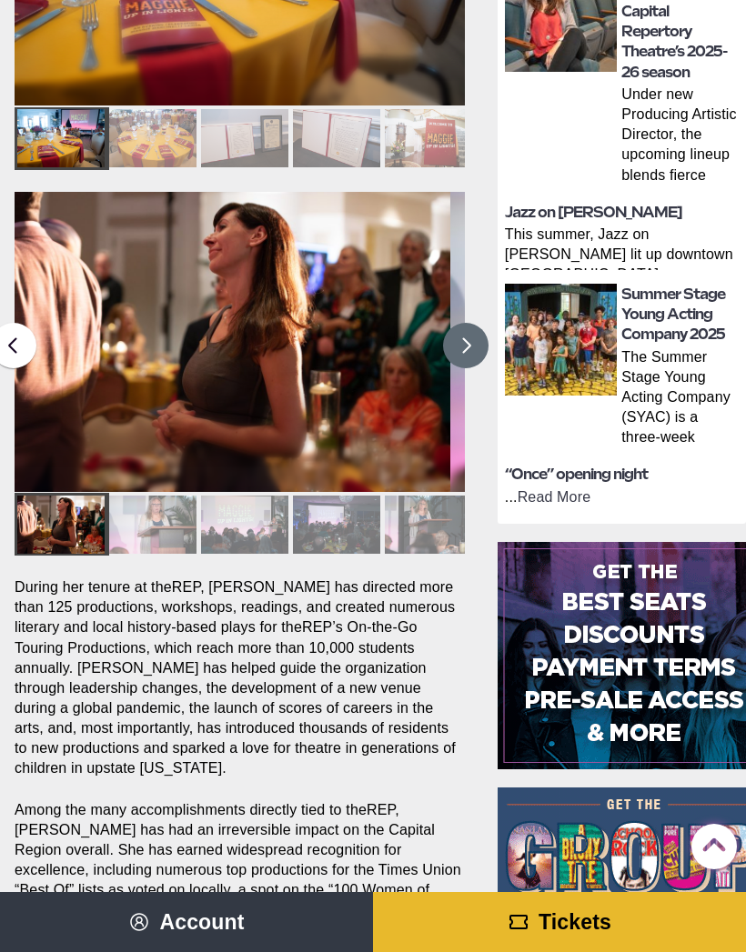
click at [440, 332] on img at bounding box center [225, 342] width 450 height 300
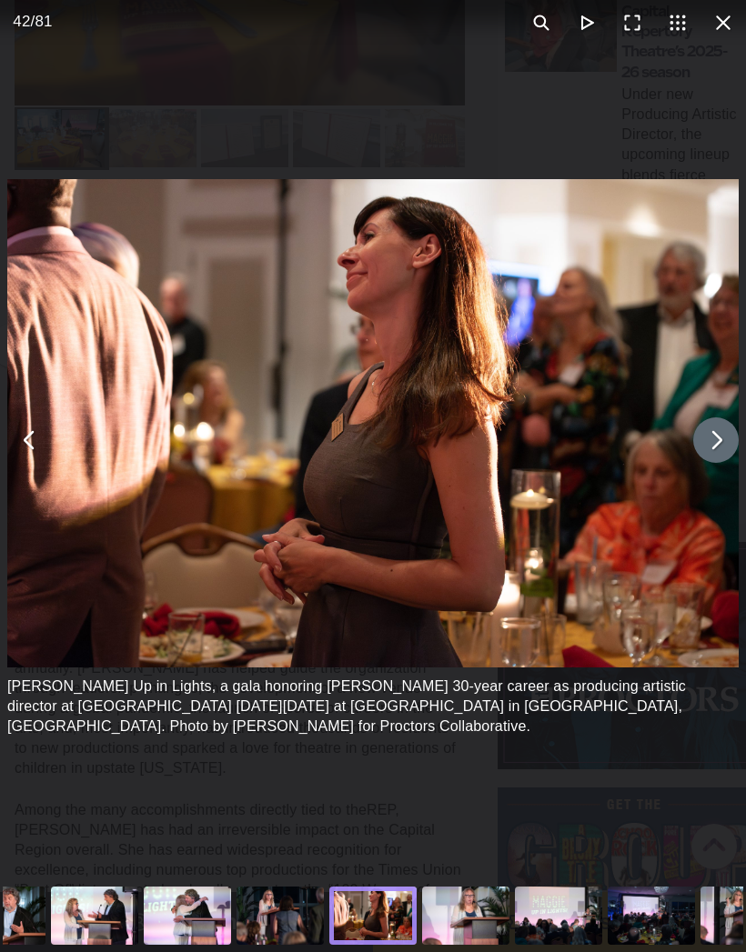
click at [718, 463] on button "You can close this modal content with the ESC key" at bounding box center [715, 439] width 45 height 45
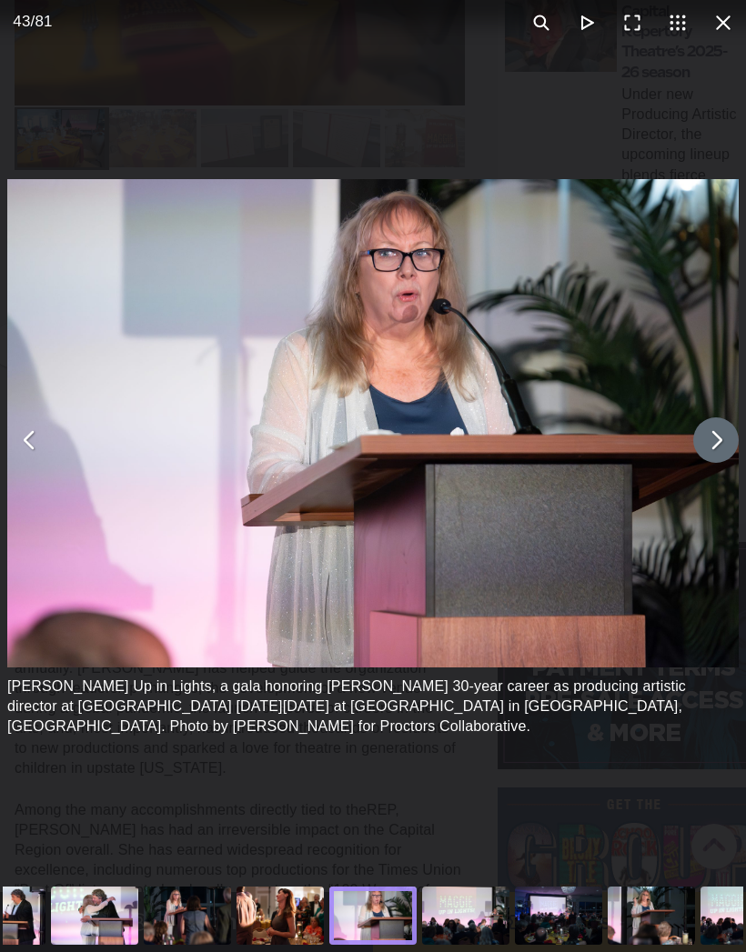
click at [716, 463] on button "You can close this modal content with the ESC key" at bounding box center [715, 439] width 45 height 45
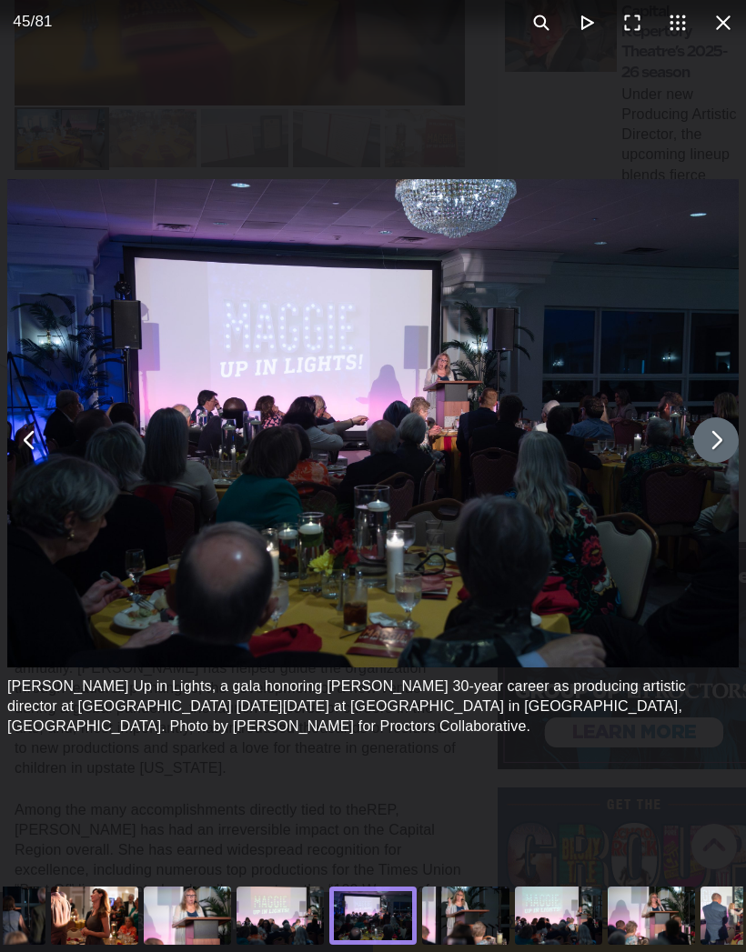
click at [722, 463] on button "You can close this modal content with the ESC key" at bounding box center [715, 439] width 45 height 45
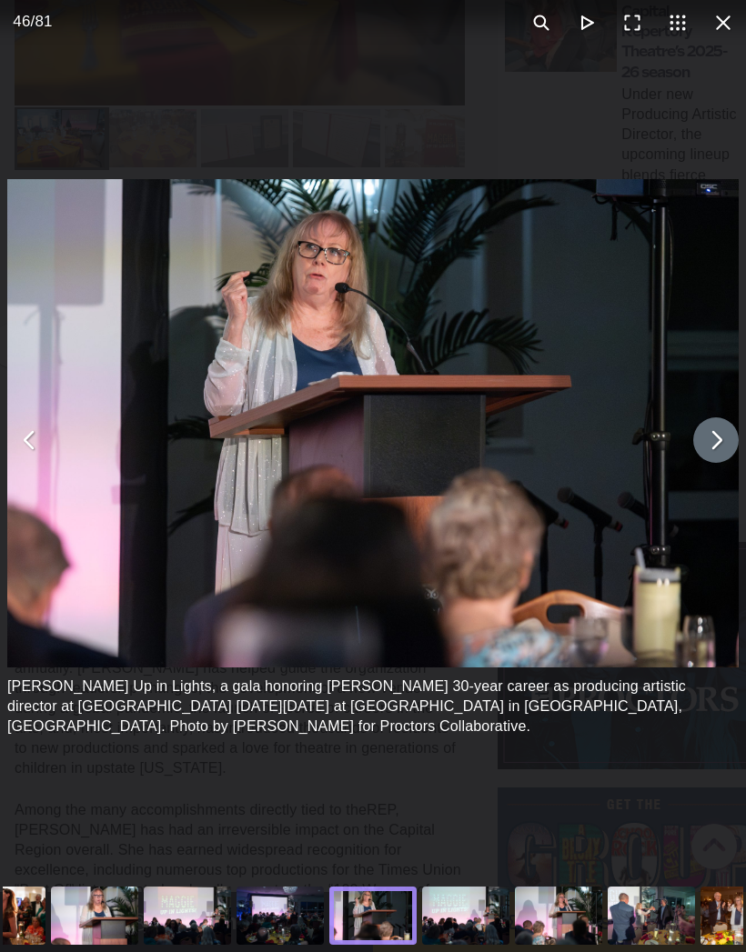
click at [705, 491] on img "You can close this modal content with the ESC key" at bounding box center [372, 423] width 731 height 488
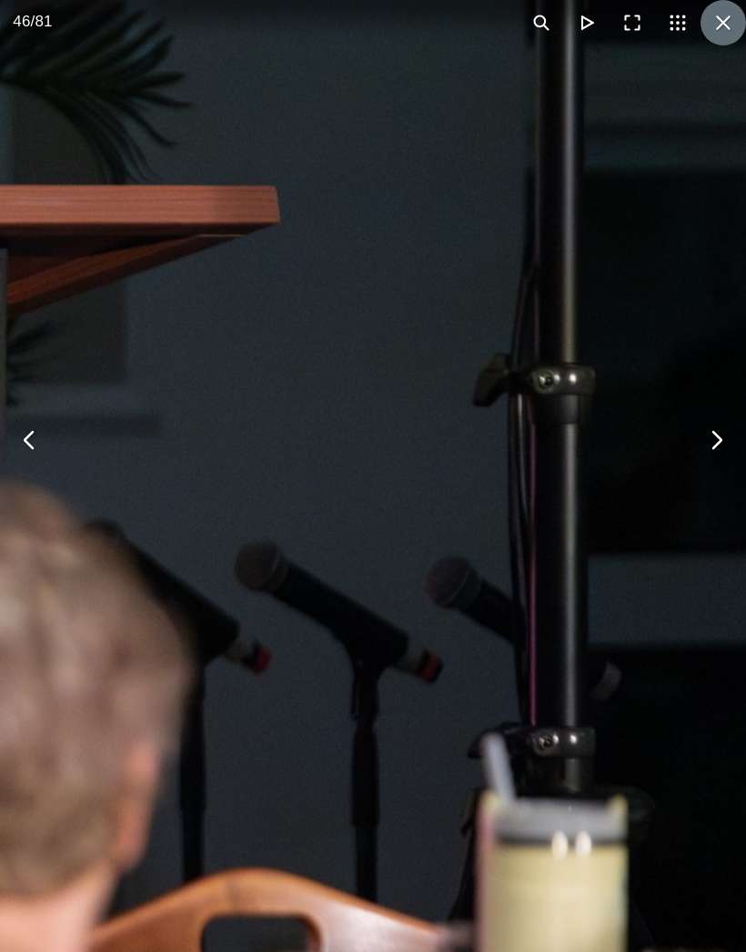
click at [735, 34] on button "You can close this modal content with the ESC key" at bounding box center [722, 22] width 45 height 45
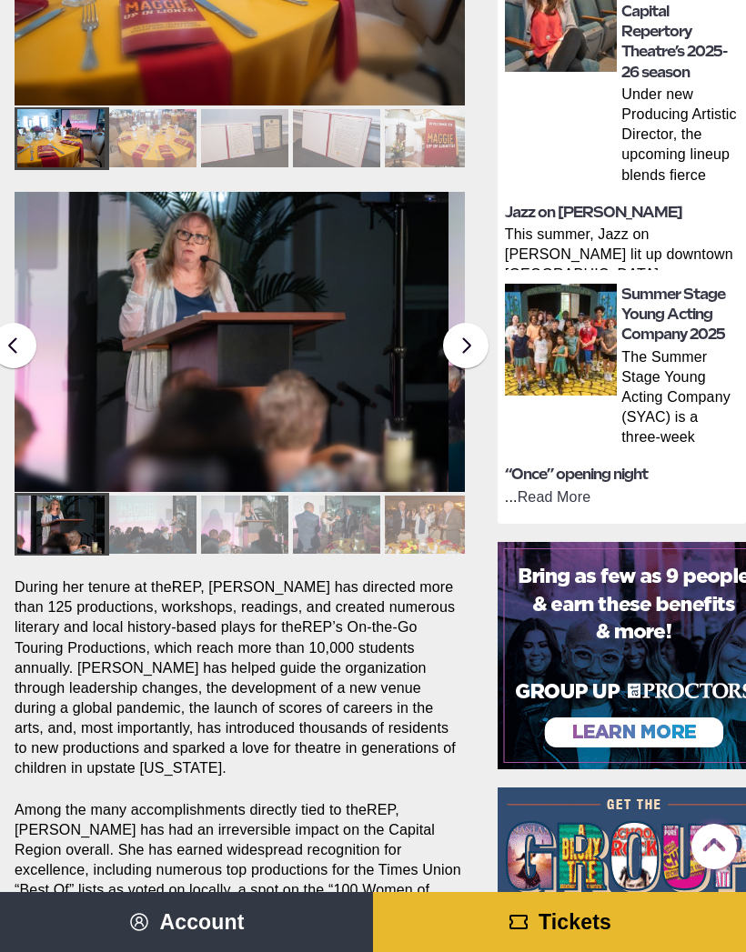
click at [479, 342] on button at bounding box center [465, 345] width 45 height 45
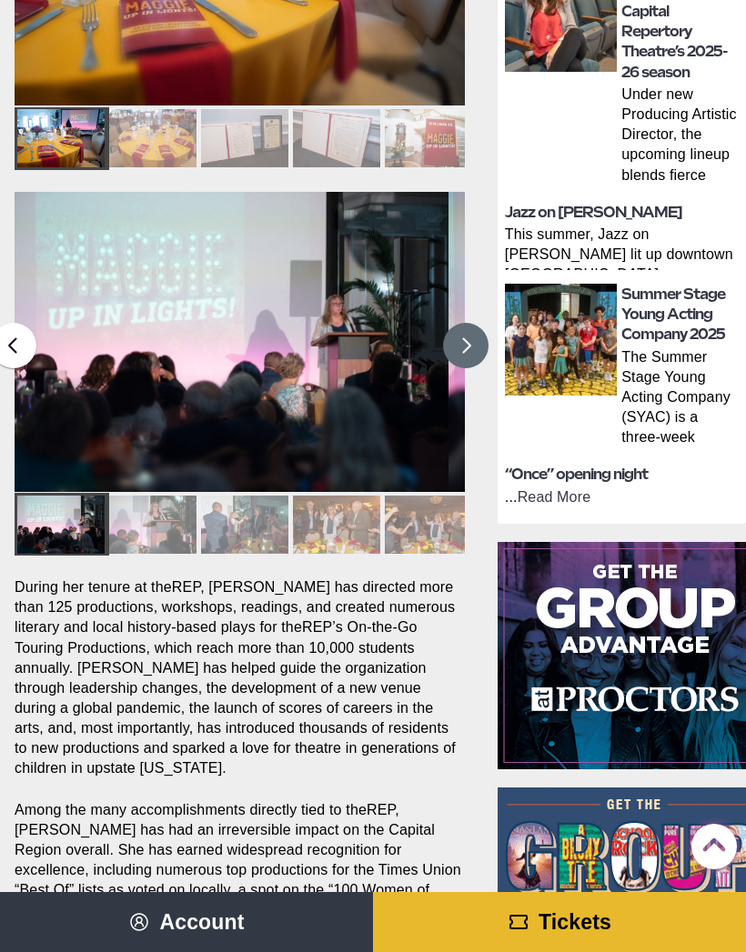
click at [460, 365] on button at bounding box center [465, 345] width 45 height 45
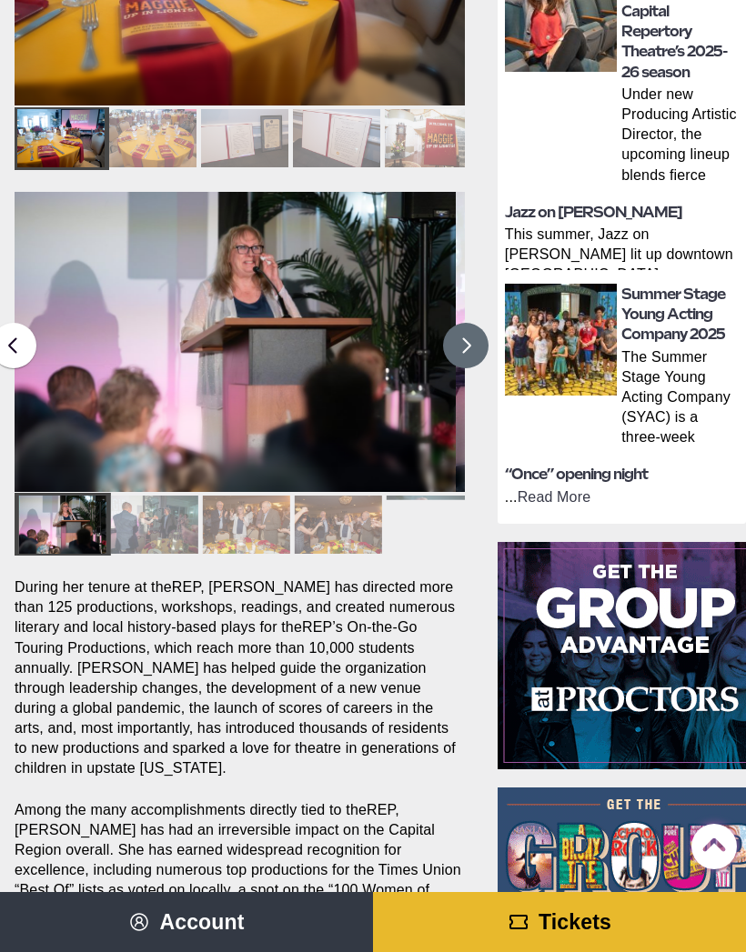
click at [457, 365] on button at bounding box center [465, 345] width 45 height 45
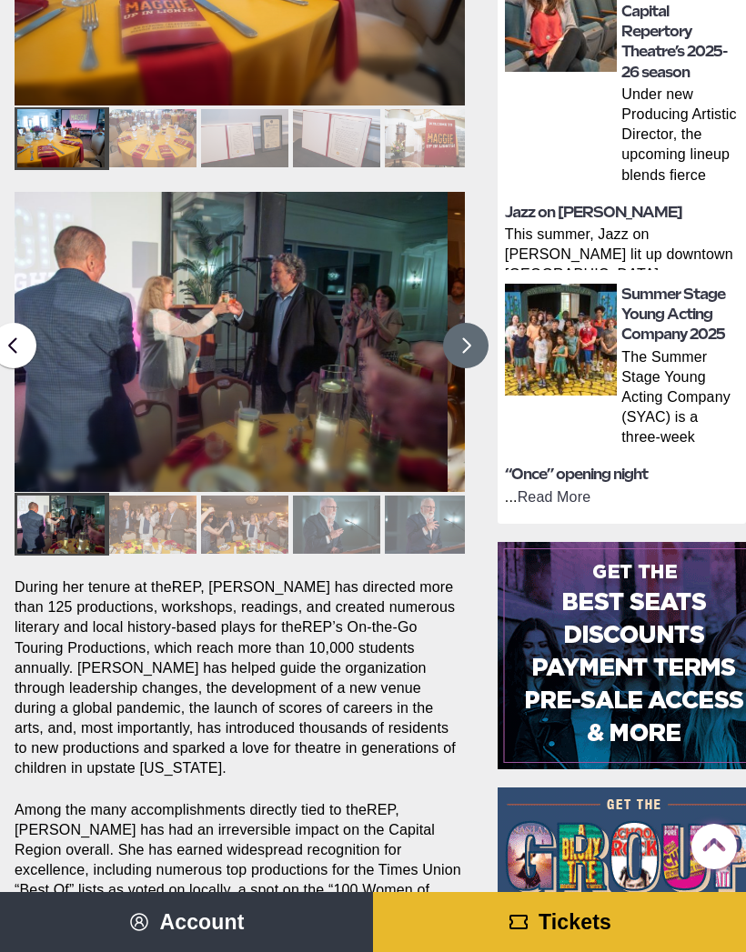
click at [478, 349] on button at bounding box center [465, 345] width 45 height 45
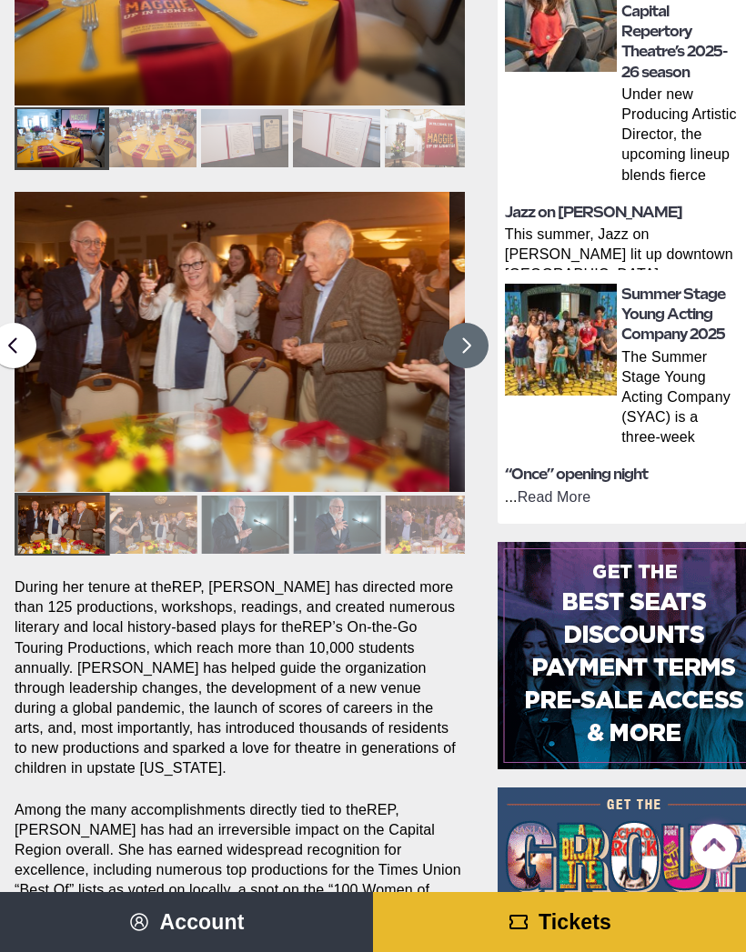
click at [461, 340] on button at bounding box center [465, 345] width 45 height 45
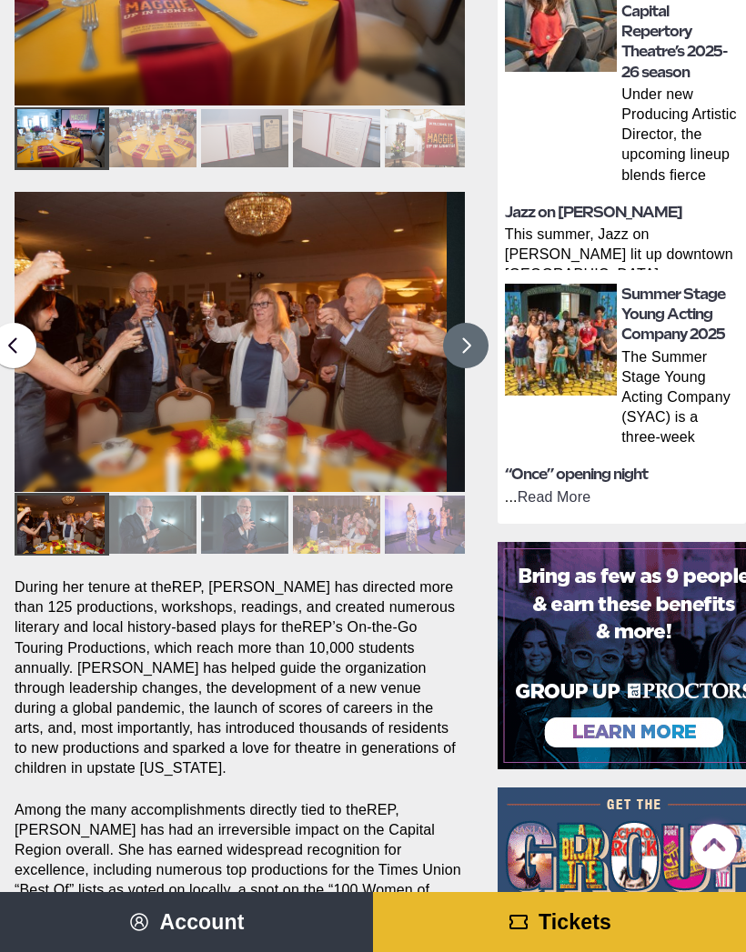
click at [466, 339] on button at bounding box center [465, 345] width 45 height 45
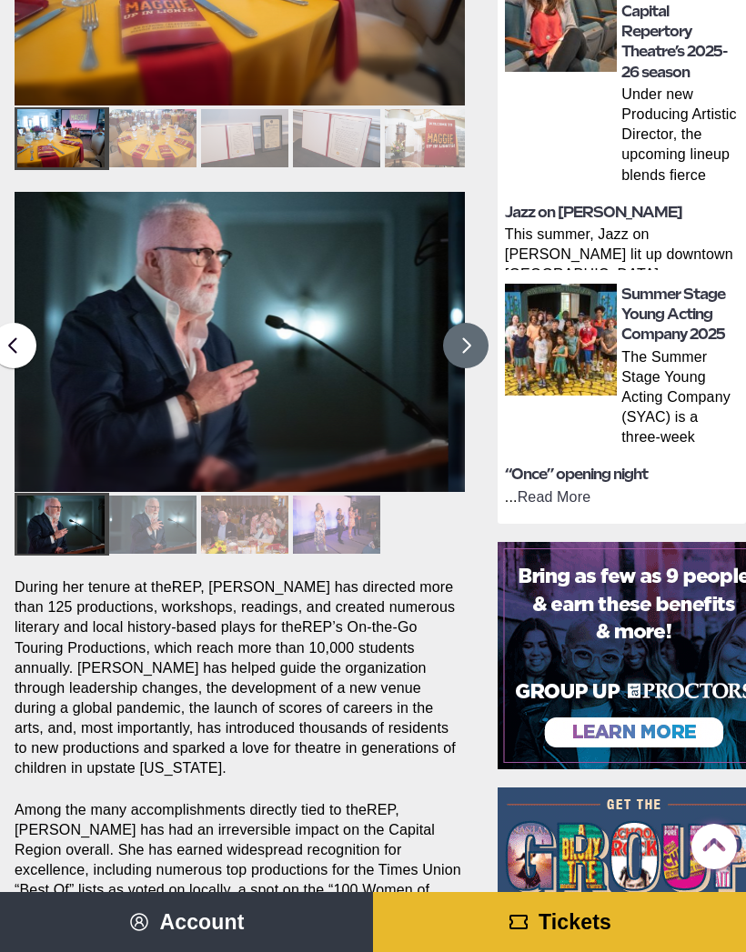
click at [461, 341] on button at bounding box center [465, 345] width 45 height 45
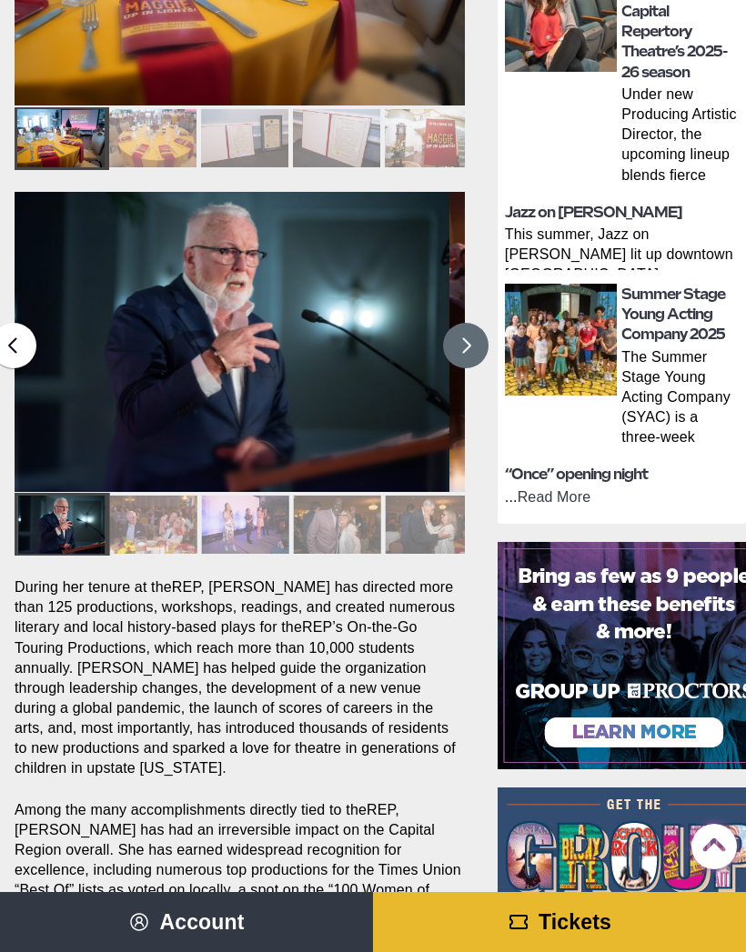
click at [460, 338] on button at bounding box center [465, 345] width 45 height 45
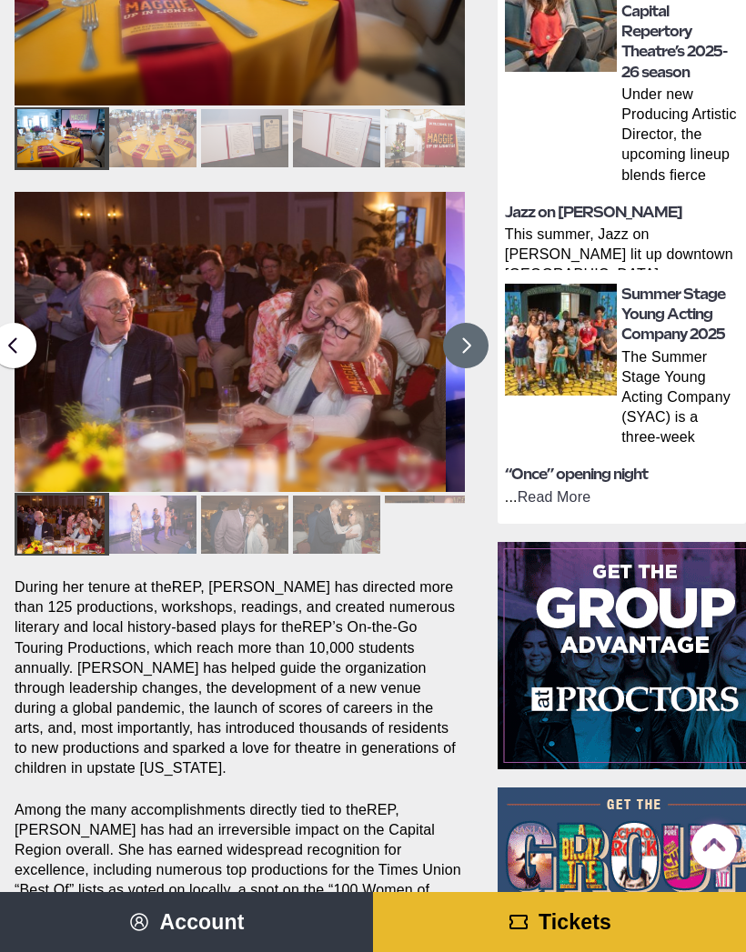
click at [455, 341] on button at bounding box center [465, 345] width 45 height 45
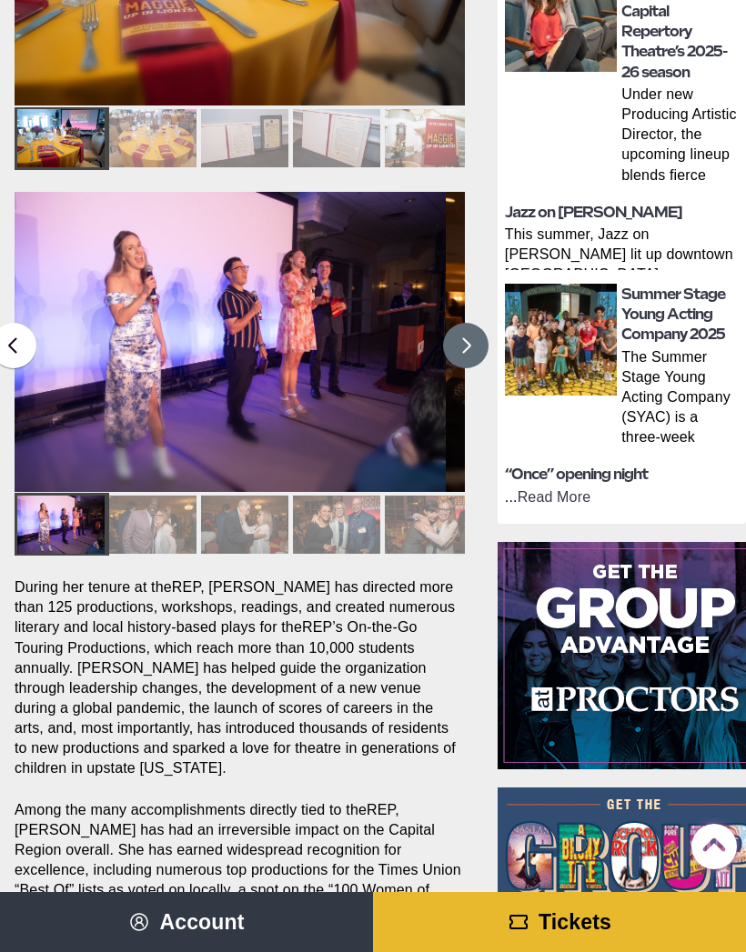
click at [477, 345] on button at bounding box center [465, 345] width 45 height 45
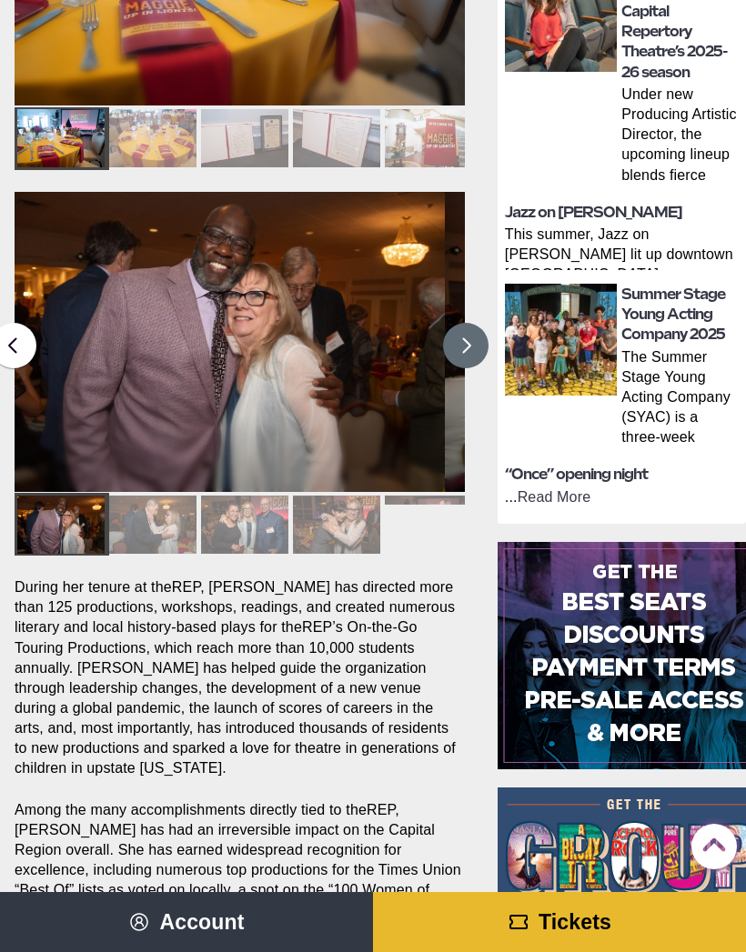
click at [464, 338] on button at bounding box center [465, 345] width 45 height 45
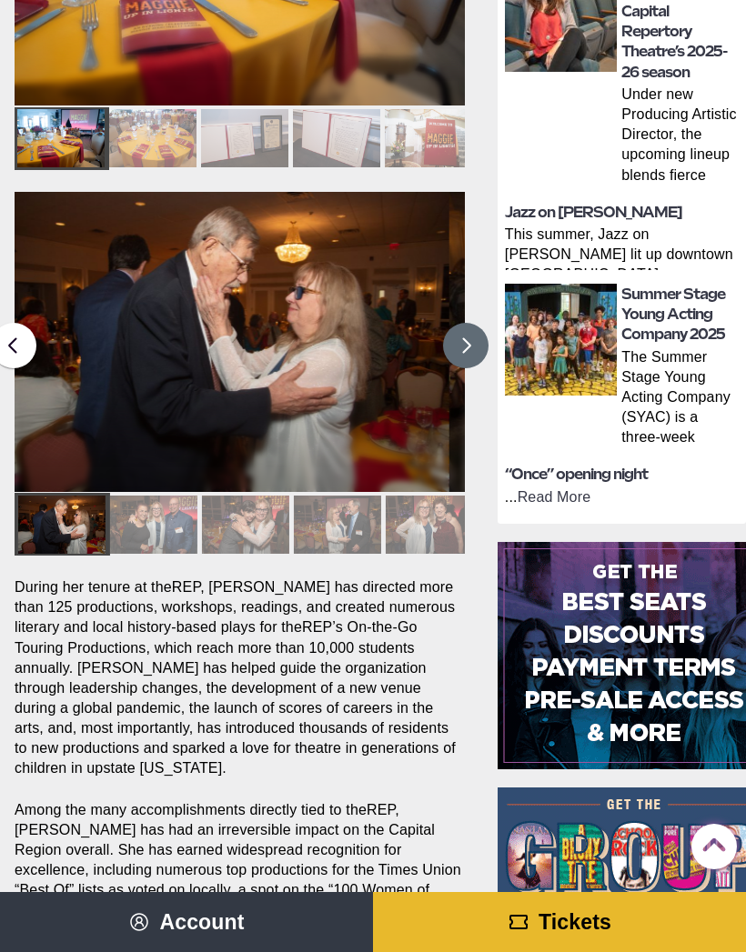
click at [474, 328] on button at bounding box center [465, 345] width 45 height 45
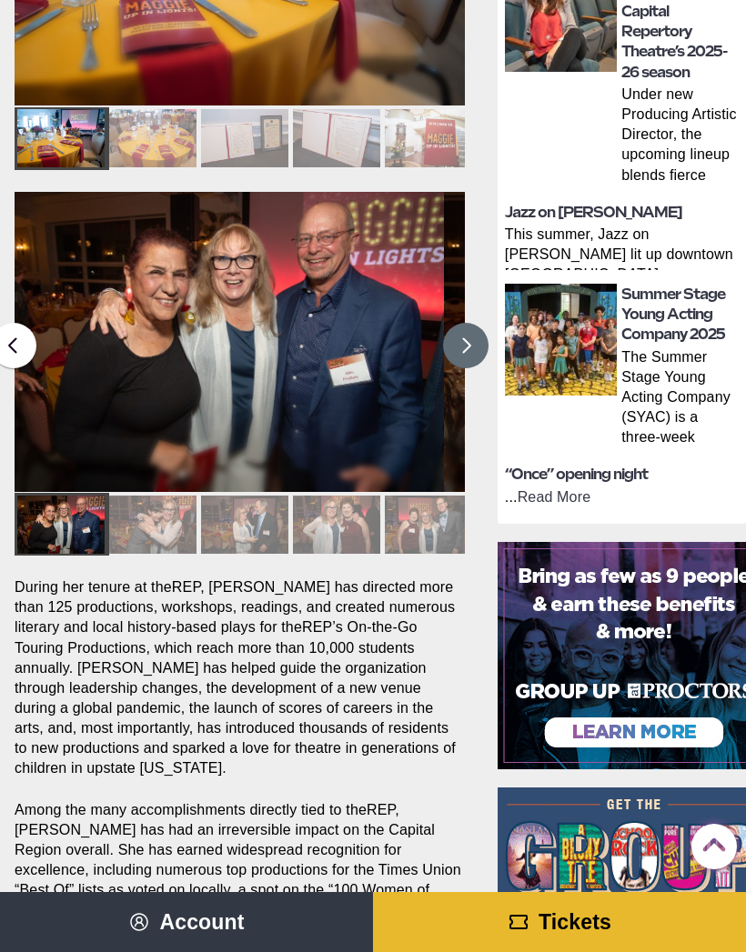
click at [44, 356] on img at bounding box center [220, 342] width 450 height 300
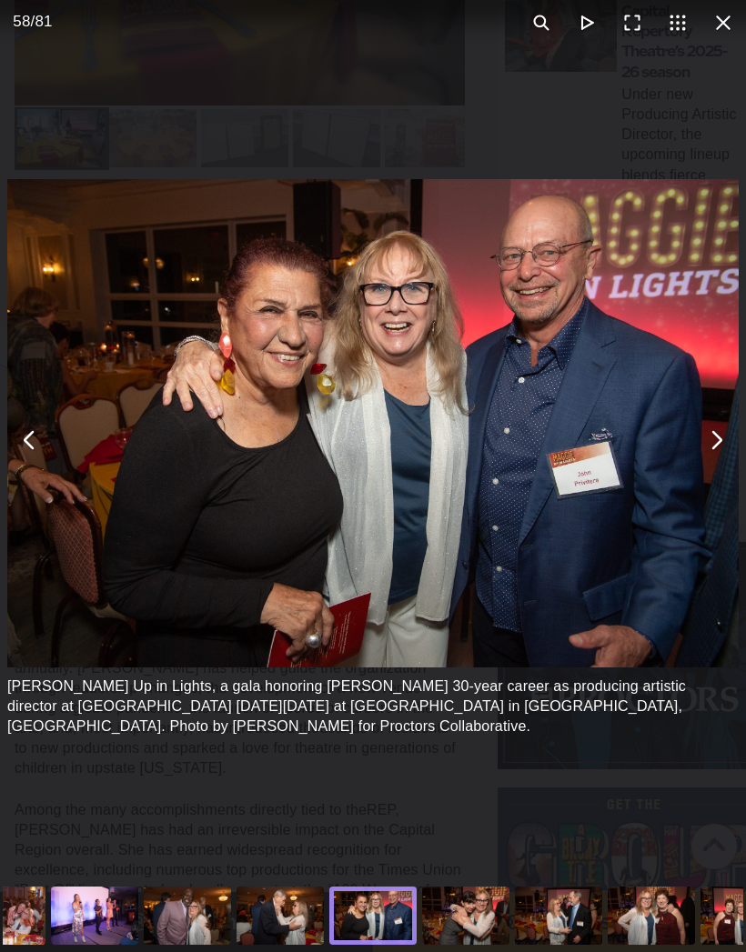
click at [723, 45] on div "Maggie Up in Lights, a gala honoring Maggie Mancinelli-Cahill’s 30-year career …" at bounding box center [373, 439] width 746 height 879
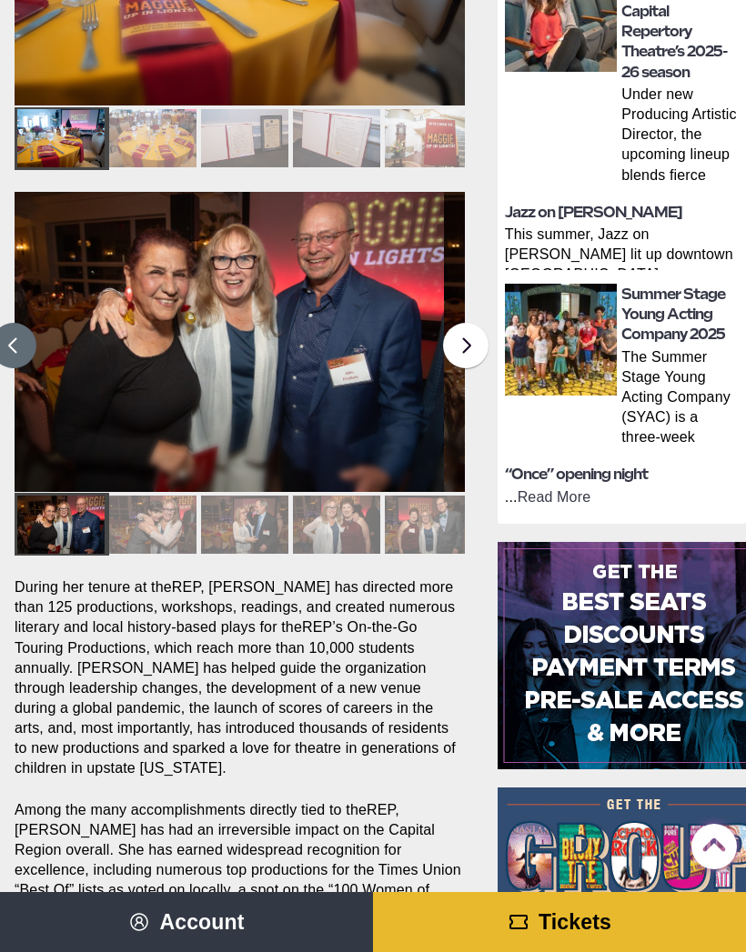
click at [35, 345] on button at bounding box center [13, 345] width 45 height 45
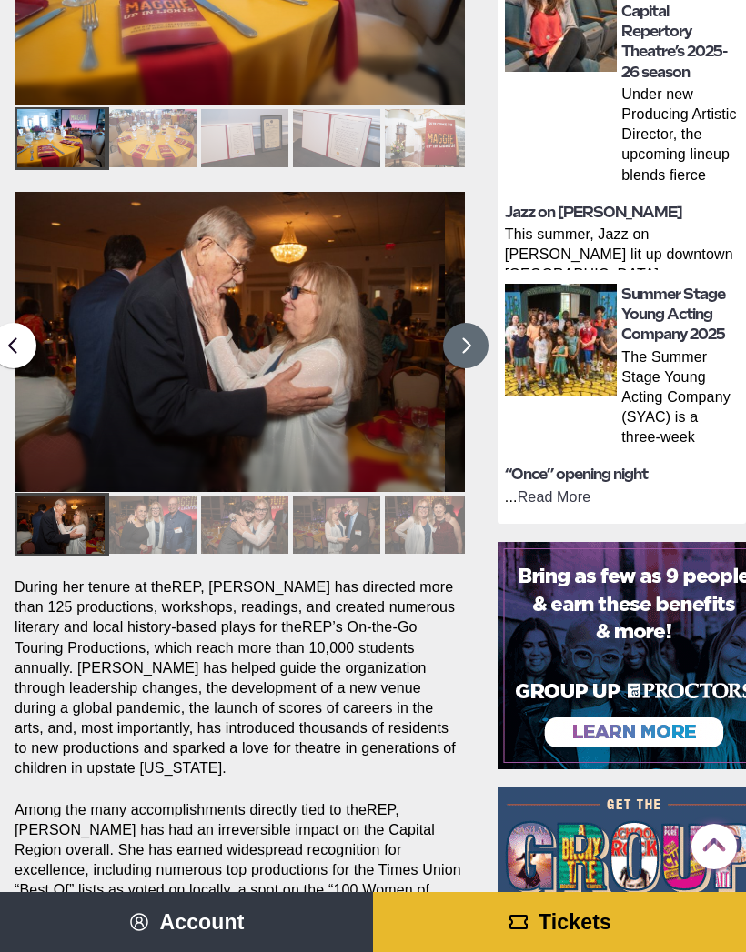
click at [471, 341] on button at bounding box center [465, 345] width 45 height 45
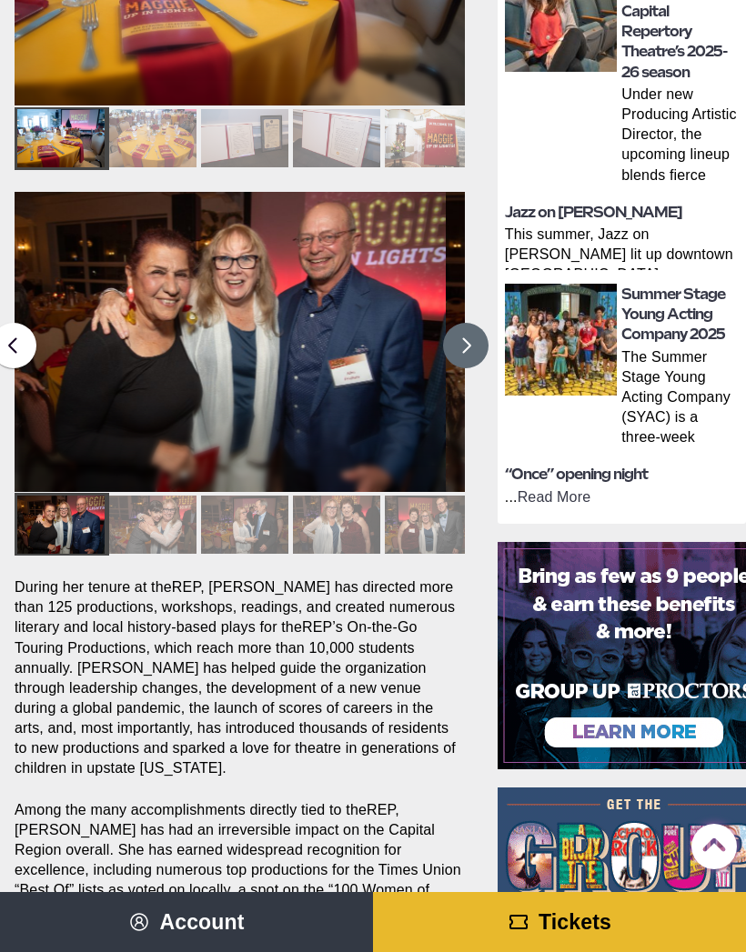
click at [462, 329] on button at bounding box center [465, 345] width 45 height 45
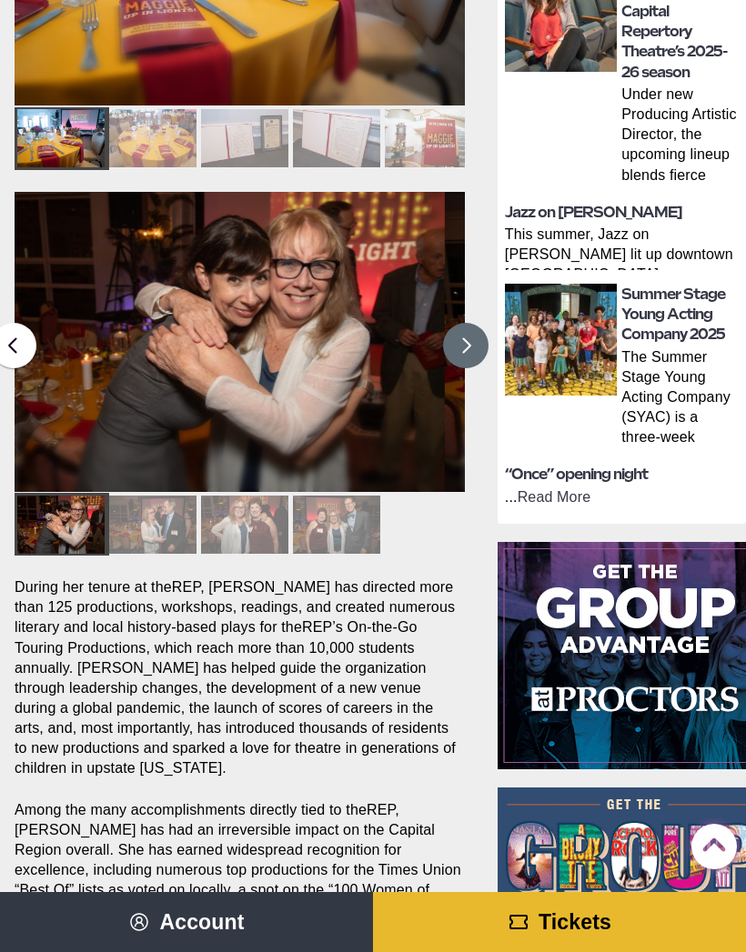
click at [458, 328] on button at bounding box center [465, 345] width 45 height 45
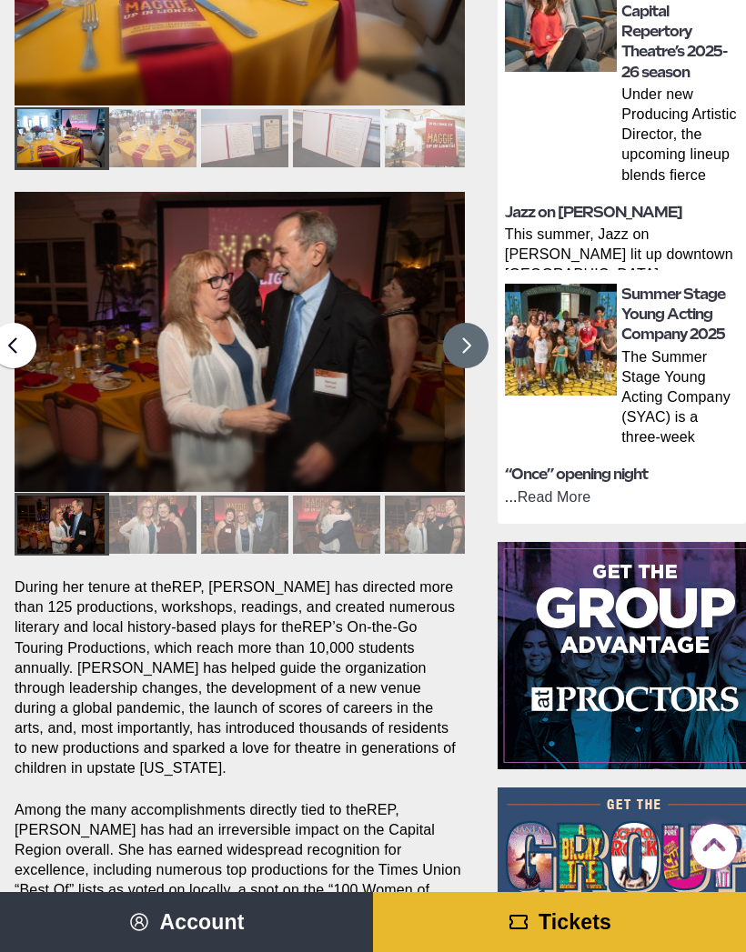
click at [457, 336] on button at bounding box center [465, 345] width 45 height 45
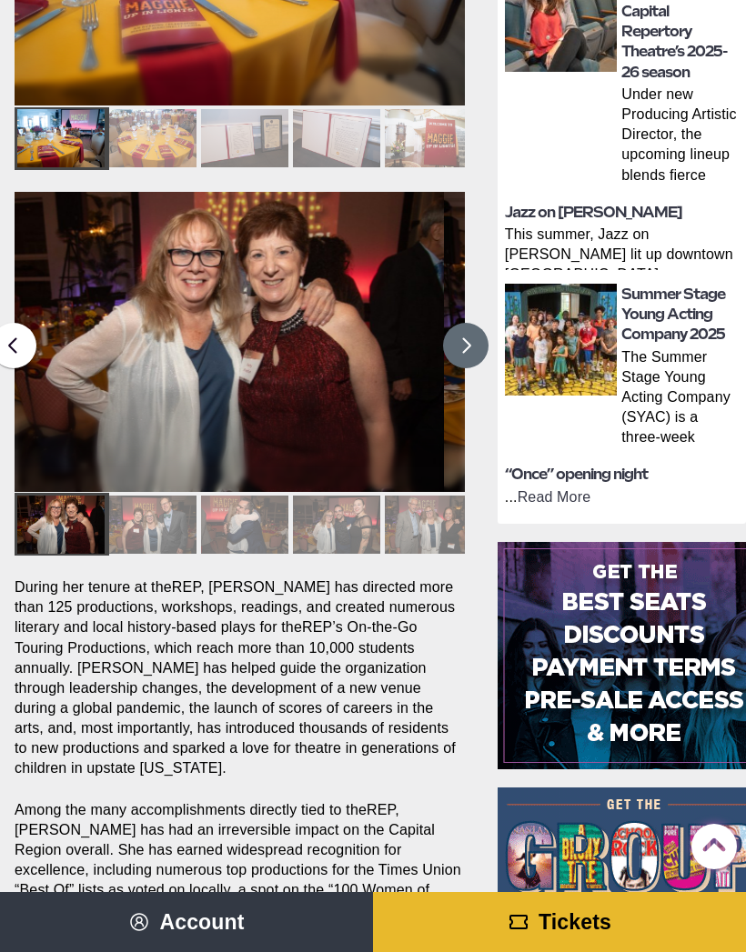
click at [455, 329] on button at bounding box center [465, 345] width 45 height 45
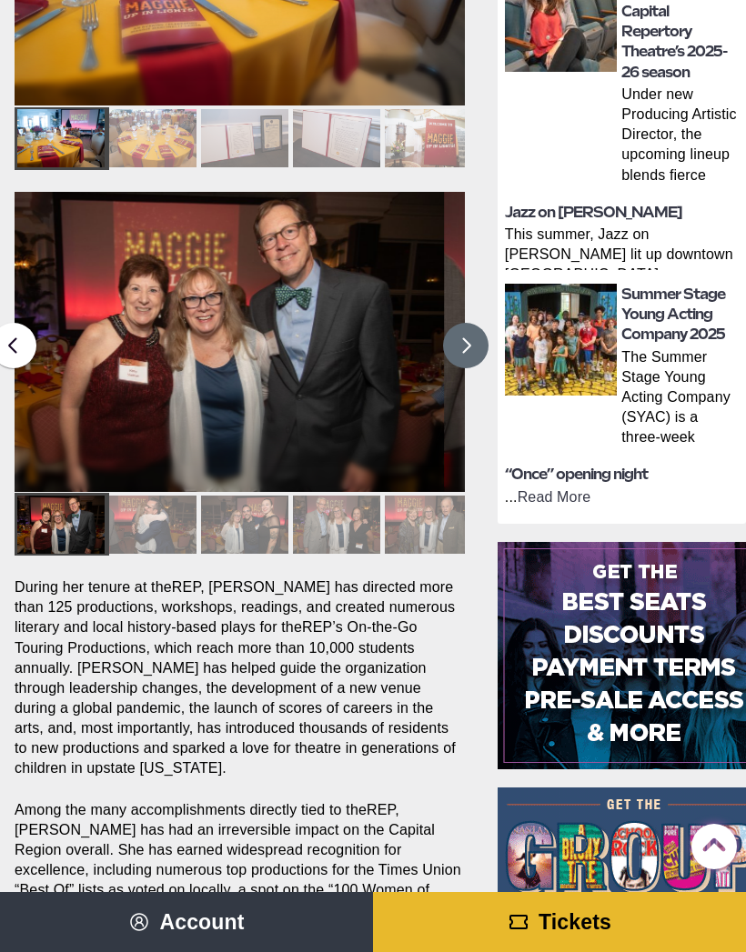
click at [453, 338] on button at bounding box center [465, 345] width 45 height 45
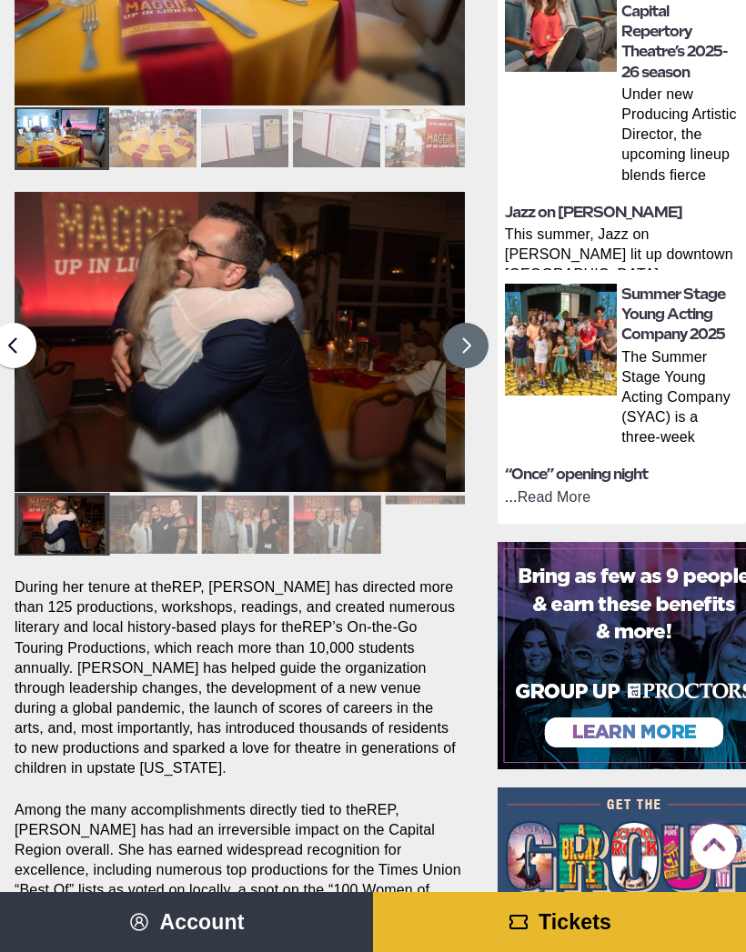
click at [447, 335] on button at bounding box center [465, 345] width 45 height 45
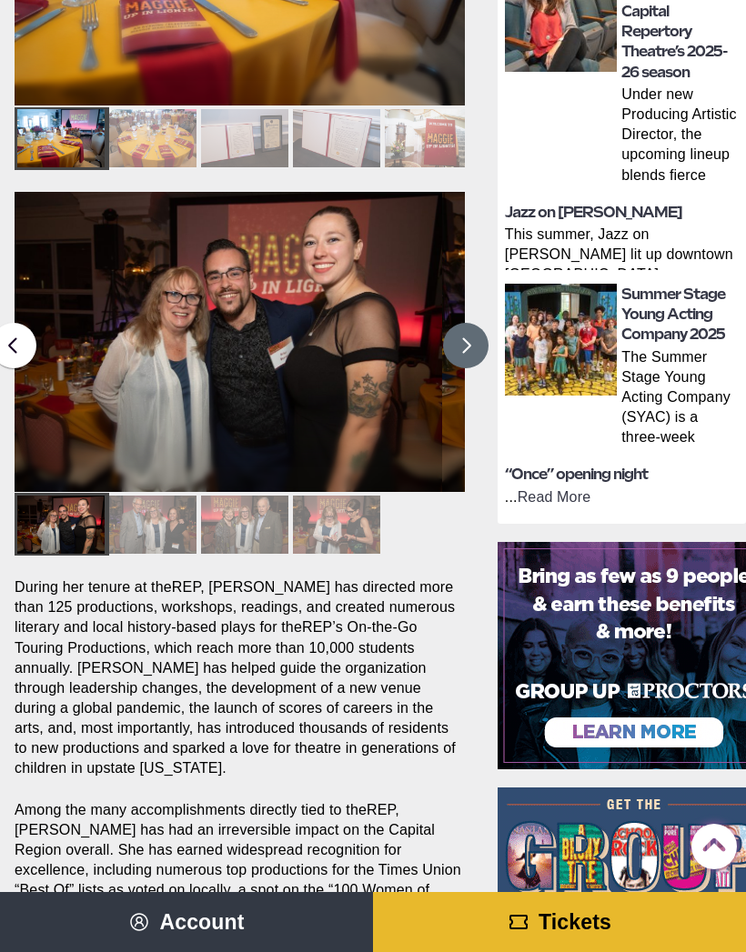
click at [461, 348] on button at bounding box center [465, 345] width 45 height 45
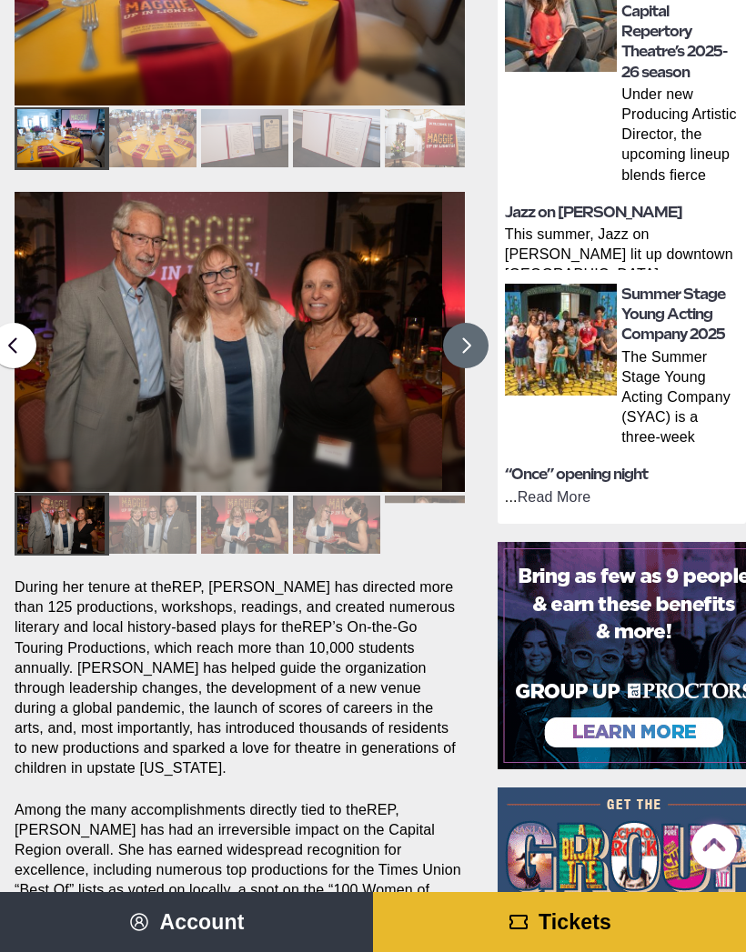
click at [462, 336] on button at bounding box center [465, 345] width 45 height 45
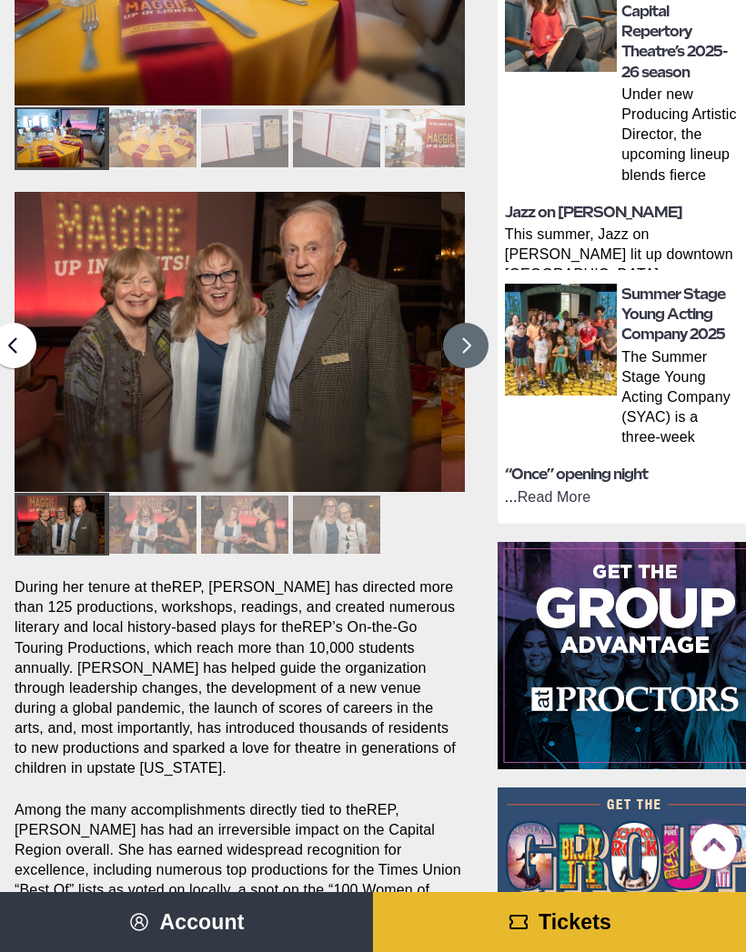
click at [461, 365] on button at bounding box center [465, 345] width 45 height 45
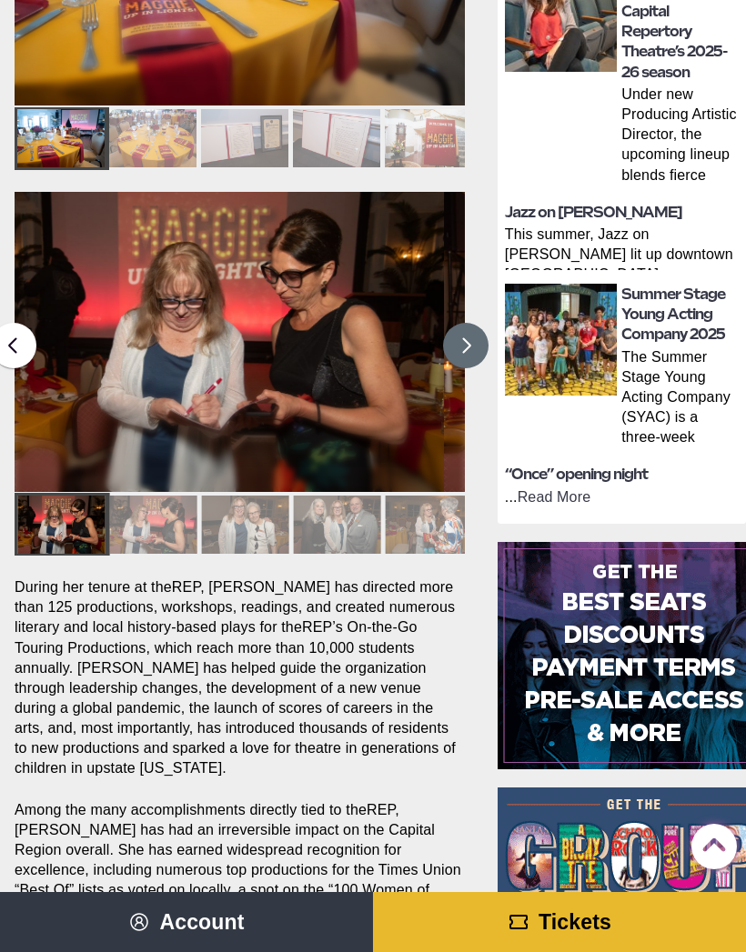
click at [449, 332] on button at bounding box center [465, 345] width 45 height 45
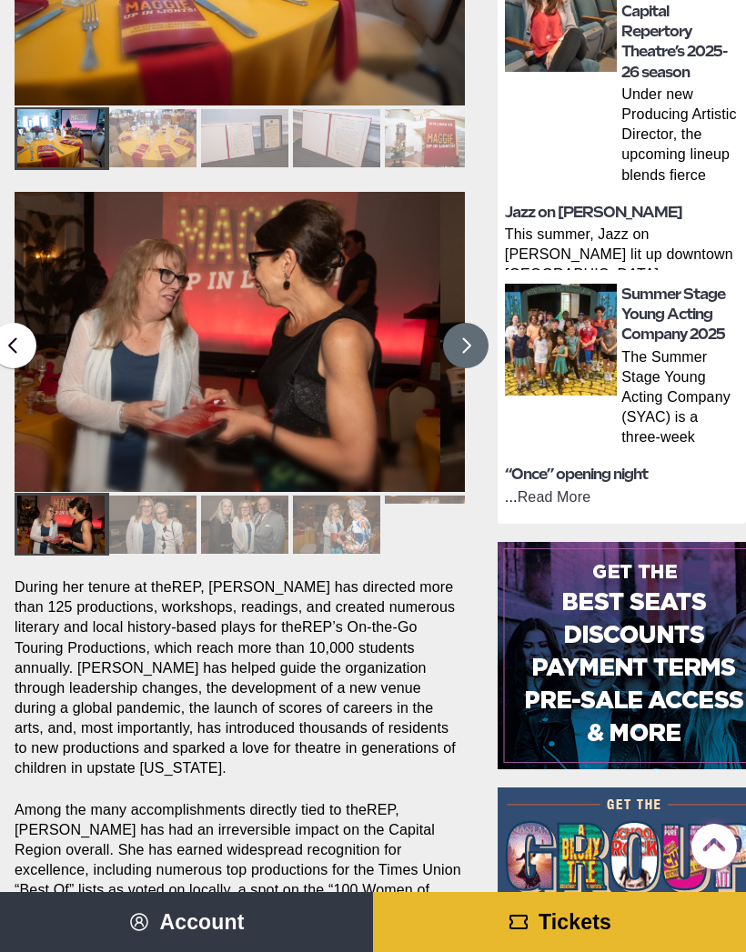
click at [466, 338] on button at bounding box center [465, 345] width 45 height 45
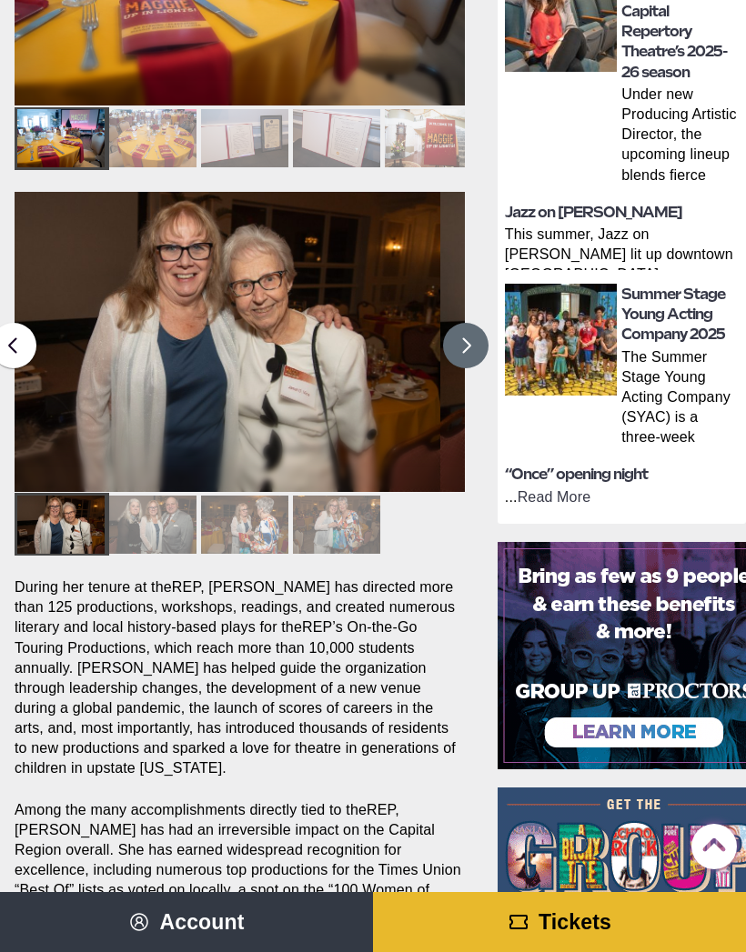
click at [456, 324] on button at bounding box center [465, 345] width 45 height 45
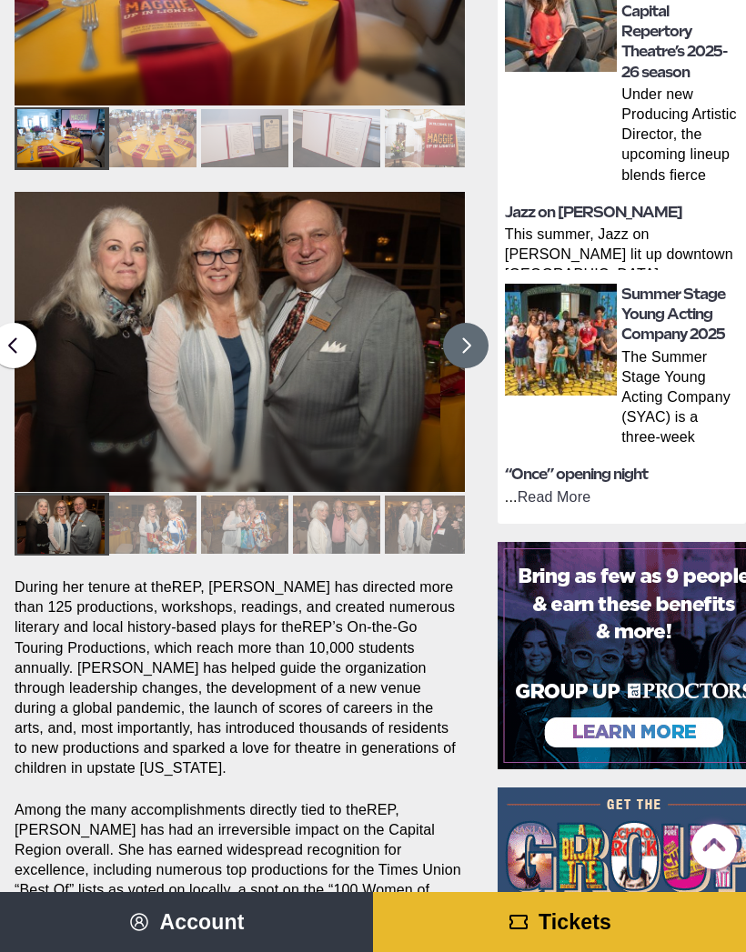
click at [468, 328] on button at bounding box center [465, 345] width 45 height 45
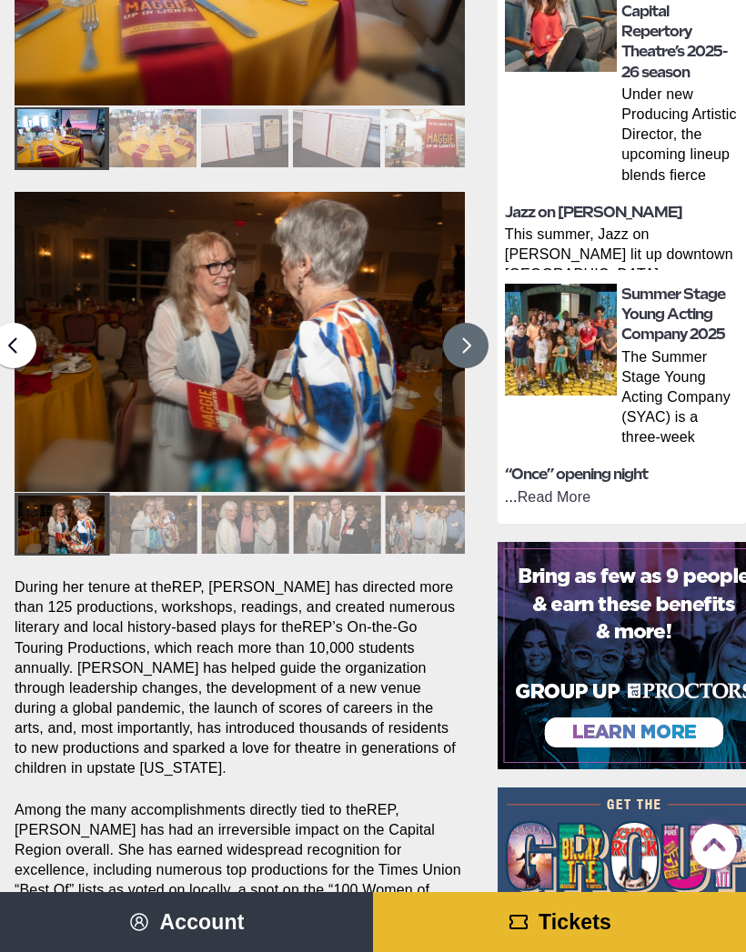
click at [451, 336] on button at bounding box center [465, 345] width 45 height 45
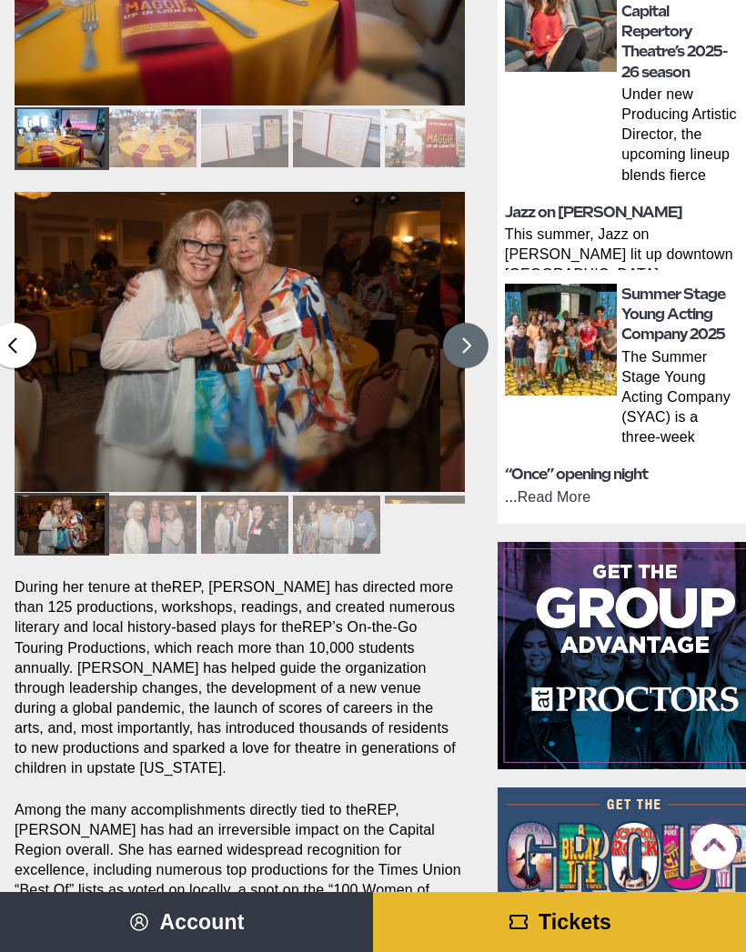
click at [456, 329] on button at bounding box center [465, 345] width 45 height 45
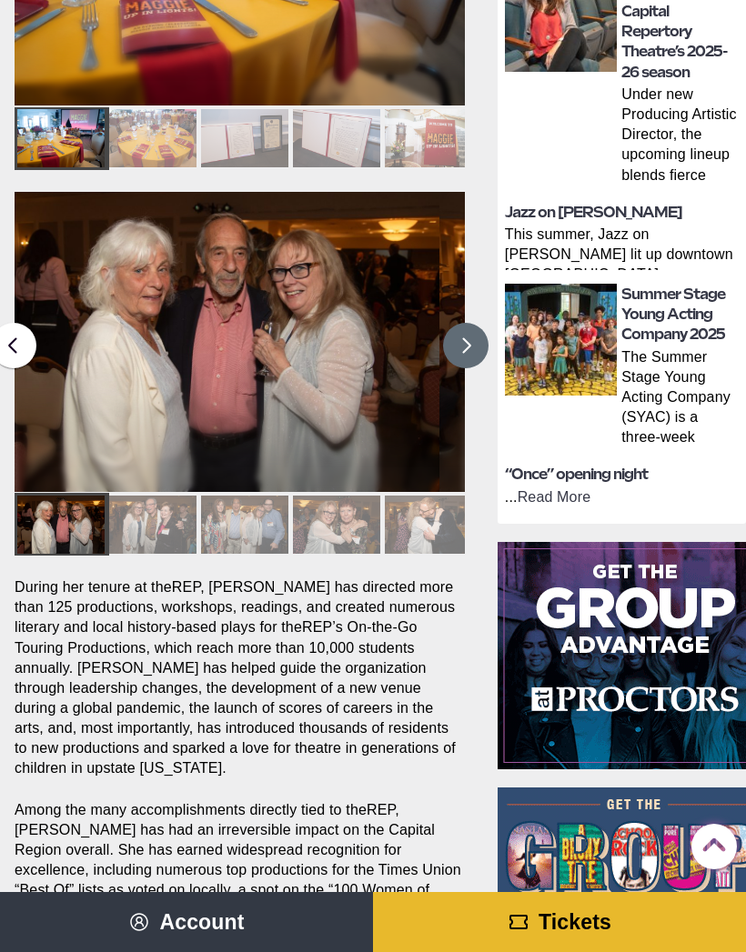
click at [446, 339] on button at bounding box center [465, 345] width 45 height 45
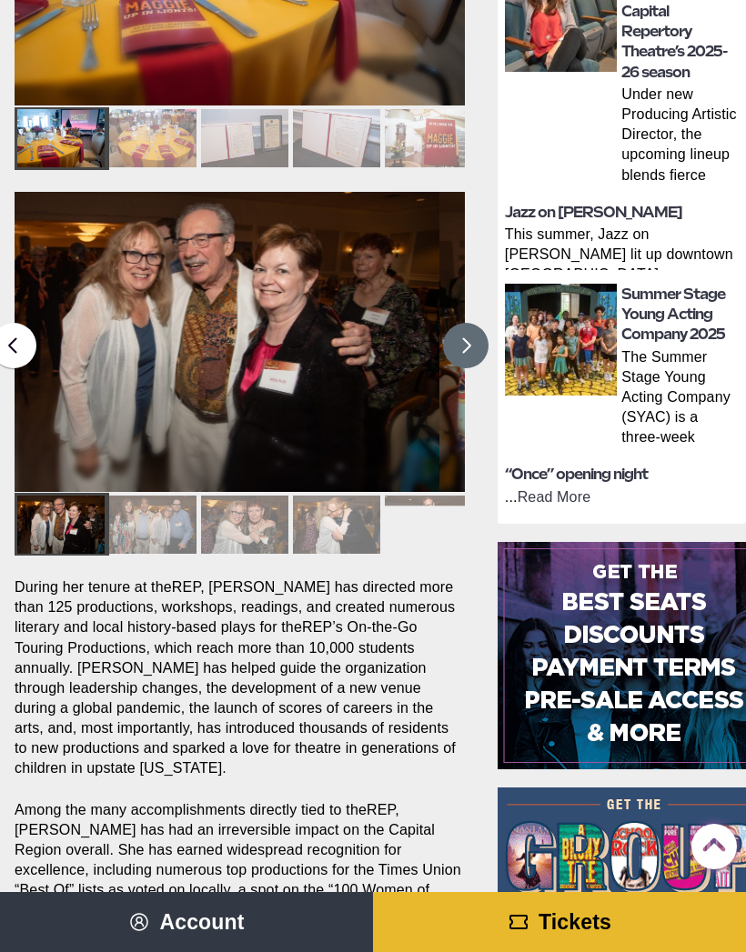
click at [437, 332] on img at bounding box center [214, 342] width 450 height 300
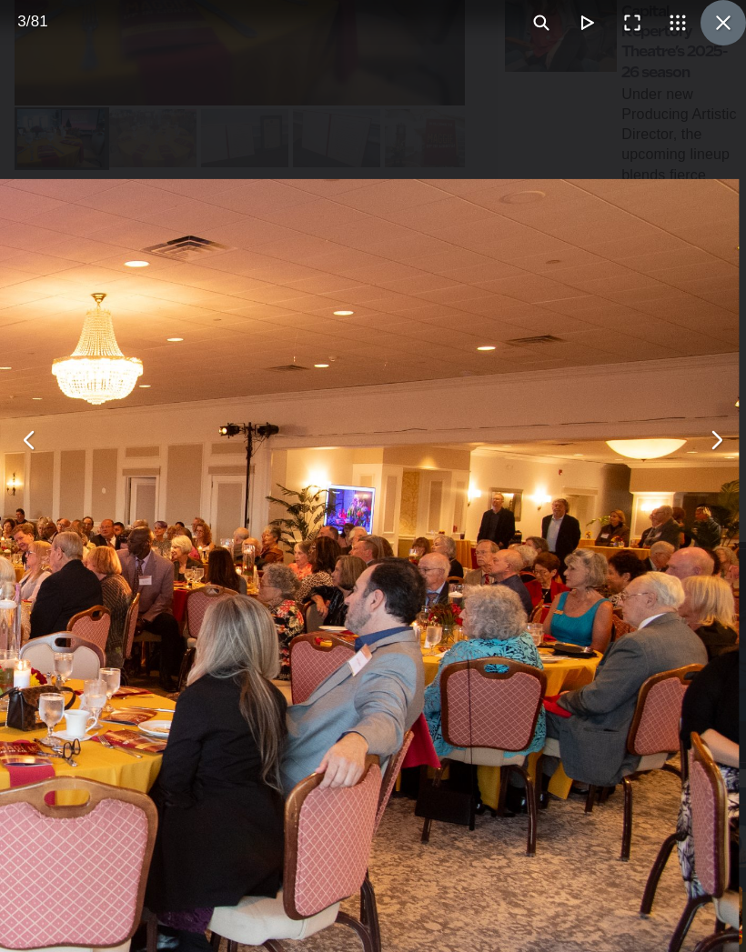
click at [736, 21] on button "You can close this modal content with the ESC key" at bounding box center [722, 22] width 45 height 45
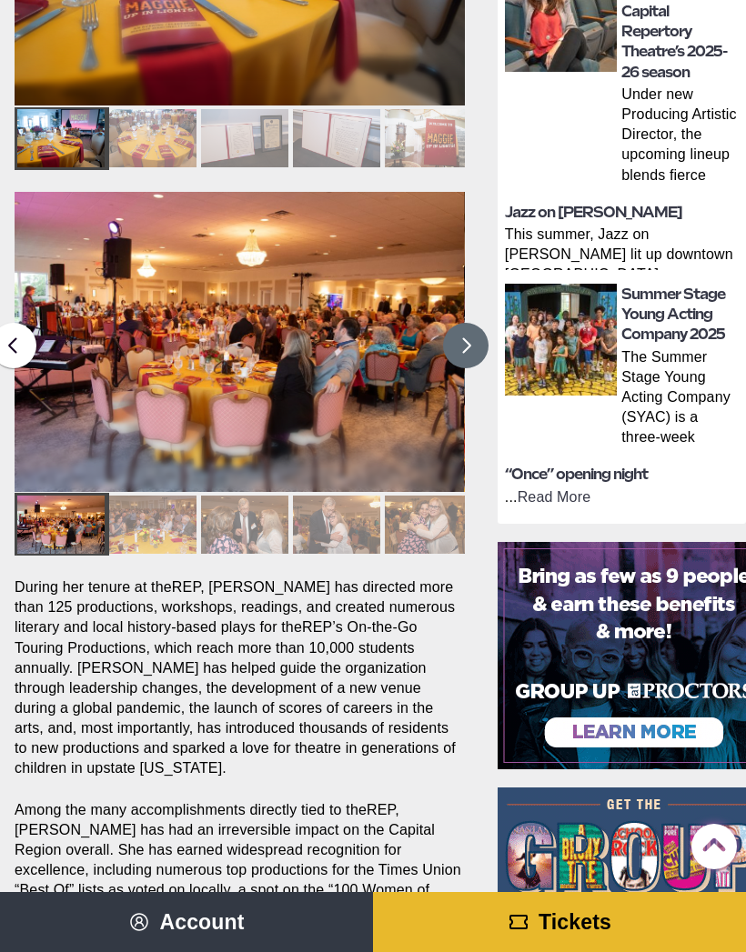
click at [481, 346] on button at bounding box center [465, 345] width 45 height 45
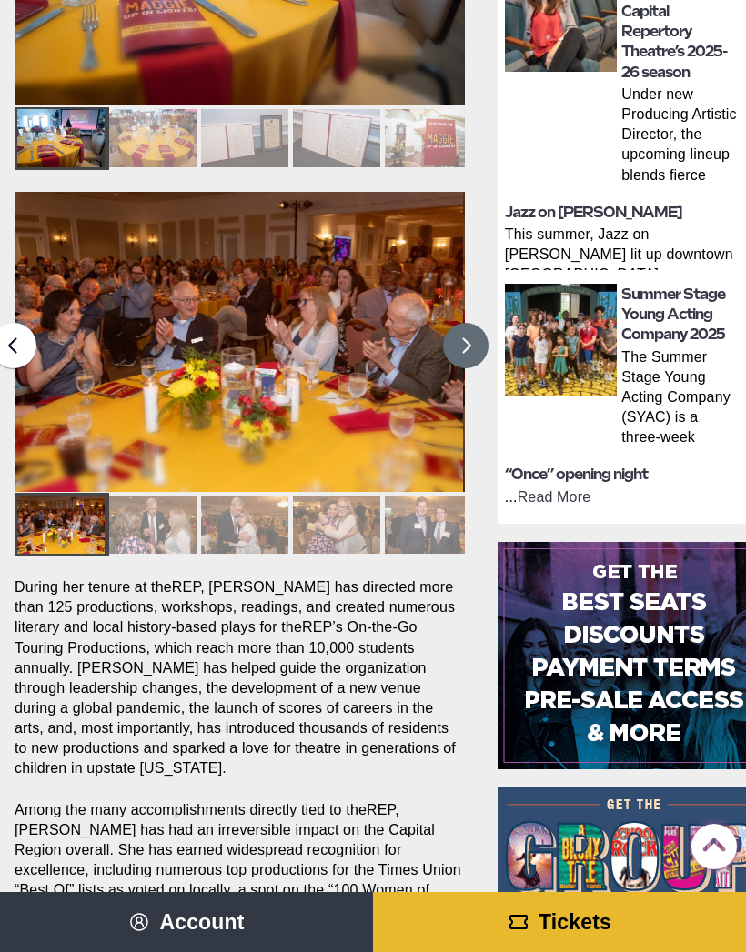
click at [465, 350] on button at bounding box center [465, 345] width 45 height 45
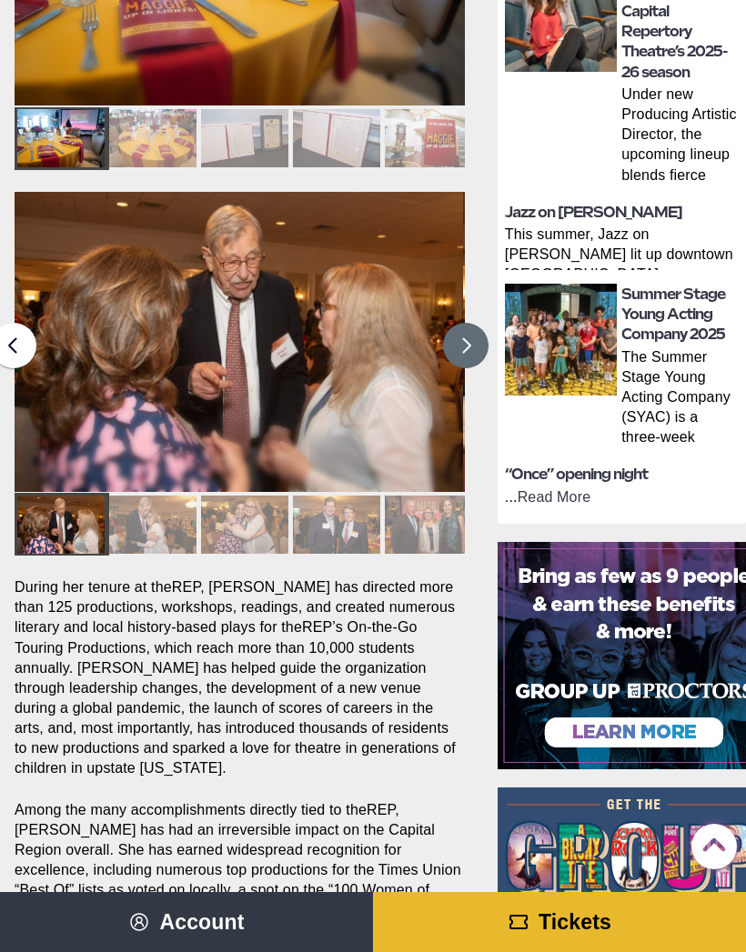
click at [482, 354] on button at bounding box center [465, 345] width 45 height 45
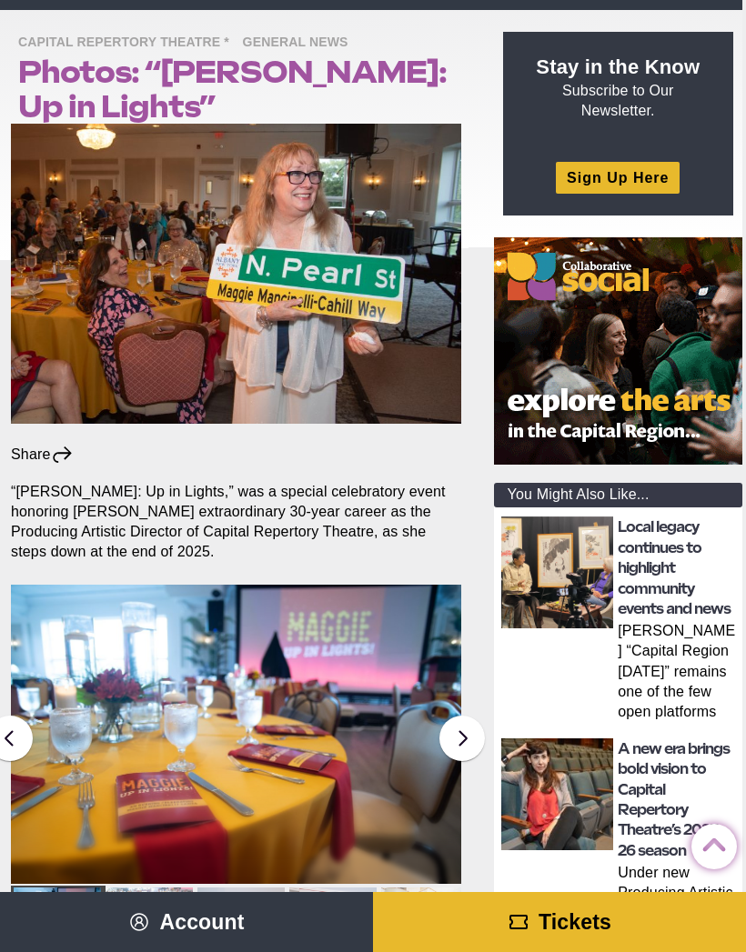
scroll to position [0, 4]
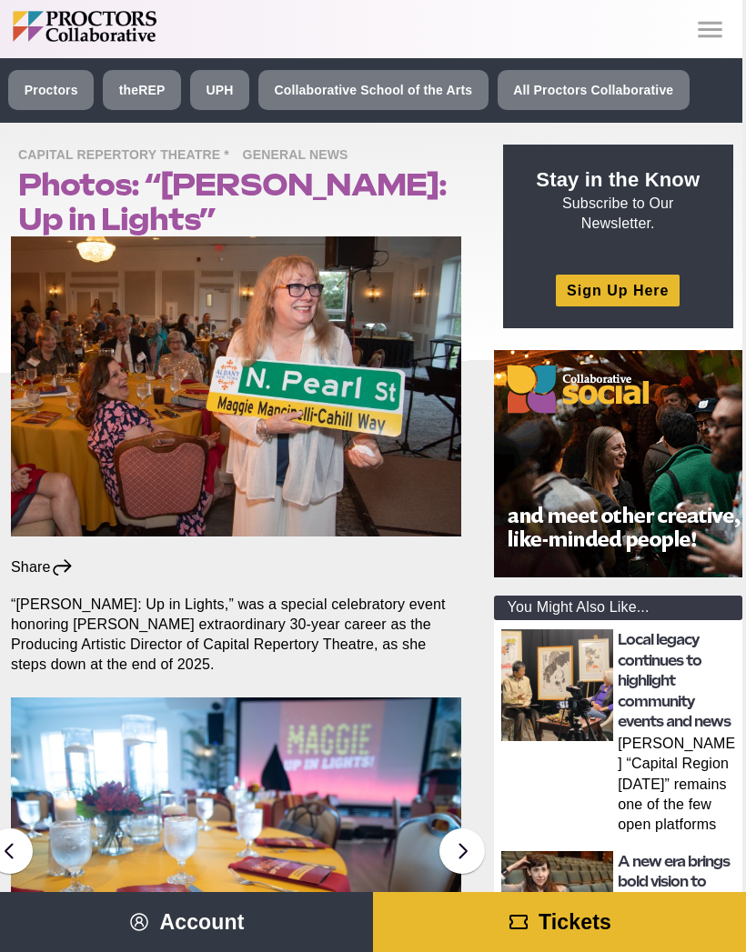
click at [146, 74] on link "theREP" at bounding box center [142, 90] width 78 height 40
